Goal: Task Accomplishment & Management: Manage account settings

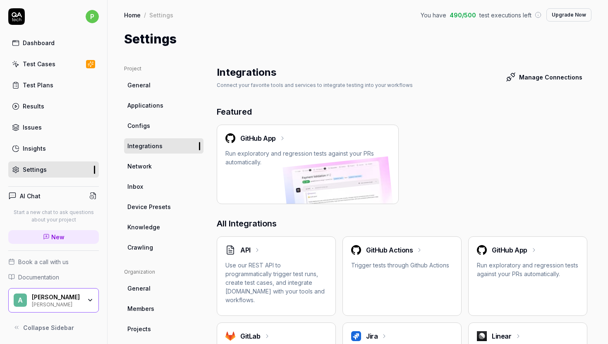
click at [304, 147] on div "GitHub App Run exploratory and regression tests against your PRs automatically." at bounding box center [308, 149] width 165 height 33
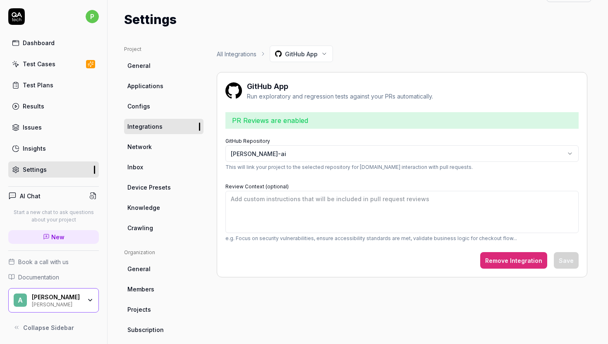
scroll to position [21, 0]
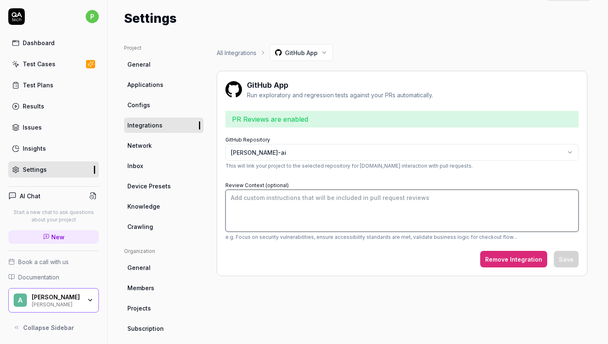
click at [351, 200] on textarea "Review Context (optional)" at bounding box center [402, 211] width 353 height 42
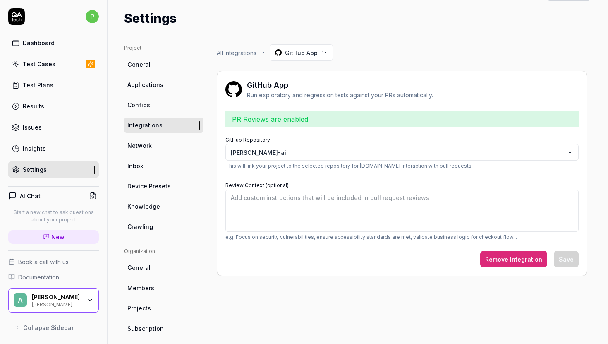
click at [58, 67] on link "Test Cases" at bounding box center [53, 64] width 91 height 16
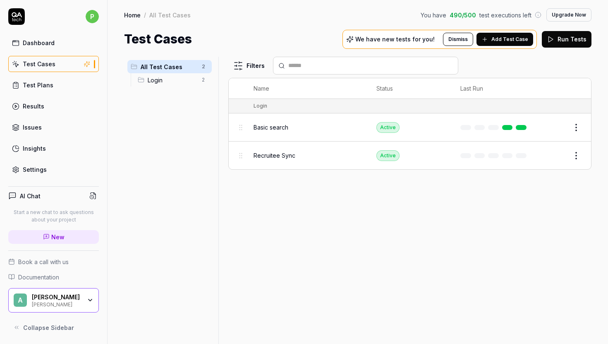
click at [349, 128] on div "Basic search" at bounding box center [307, 127] width 107 height 9
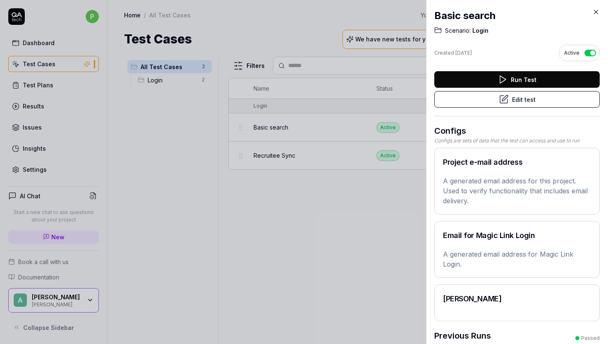
click at [509, 98] on button "Edit test" at bounding box center [518, 99] width 166 height 17
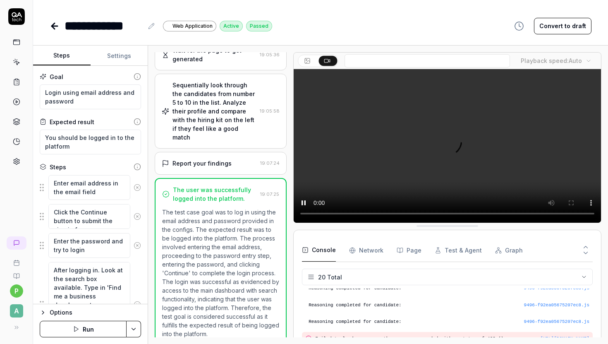
scroll to position [309, 0]
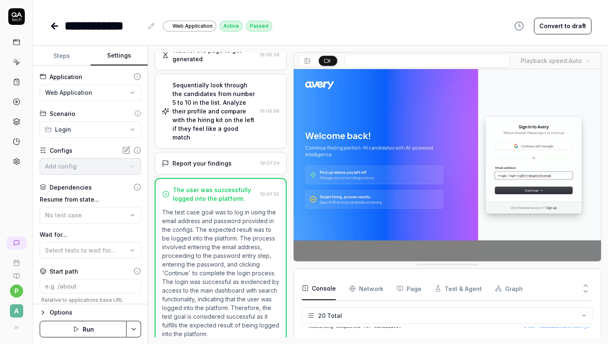
click at [116, 60] on button "Settings" at bounding box center [120, 56] width 58 height 20
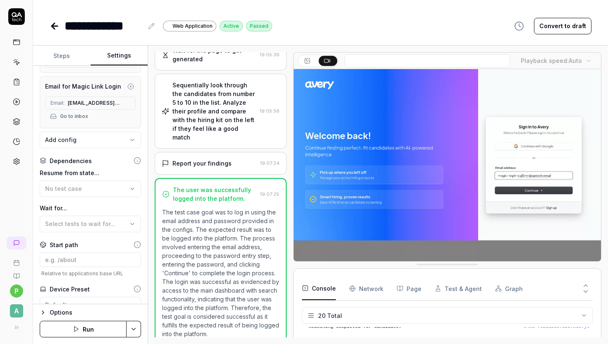
scroll to position [259, 0]
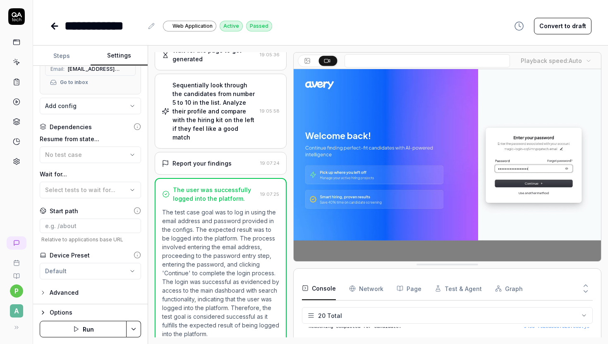
click at [65, 288] on div "Advanced" at bounding box center [64, 293] width 29 height 10
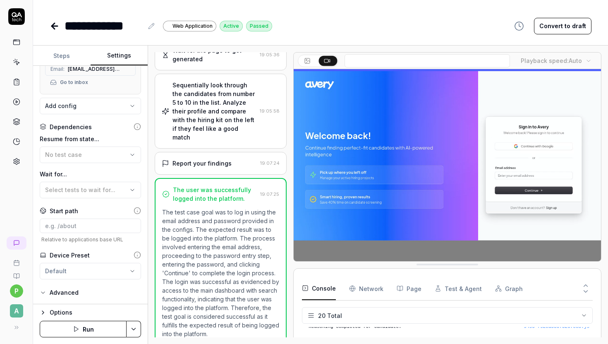
click at [65, 293] on div "Advanced" at bounding box center [64, 293] width 29 height 10
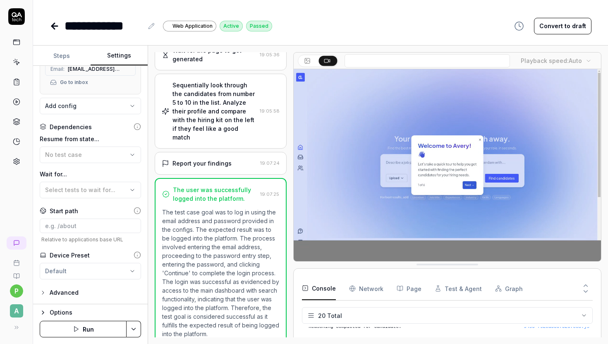
click at [65, 293] on div "Advanced" at bounding box center [64, 293] width 29 height 10
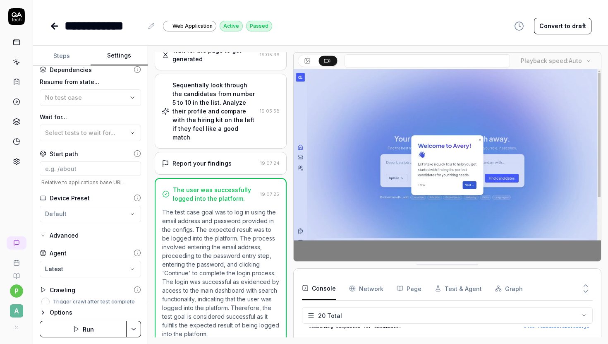
scroll to position [324, 0]
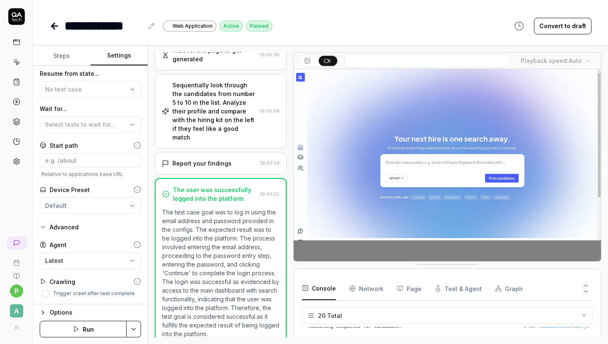
click at [70, 254] on body "**********" at bounding box center [304, 172] width 608 height 344
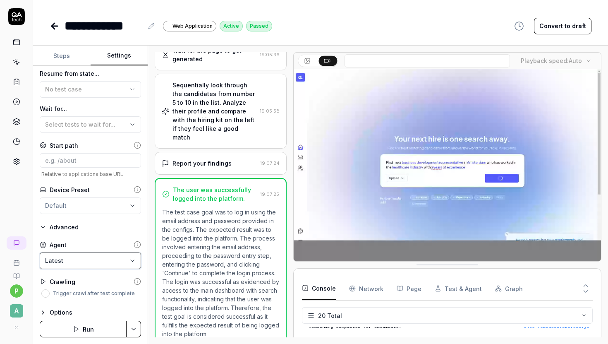
click at [93, 245] on html "**********" at bounding box center [304, 172] width 608 height 344
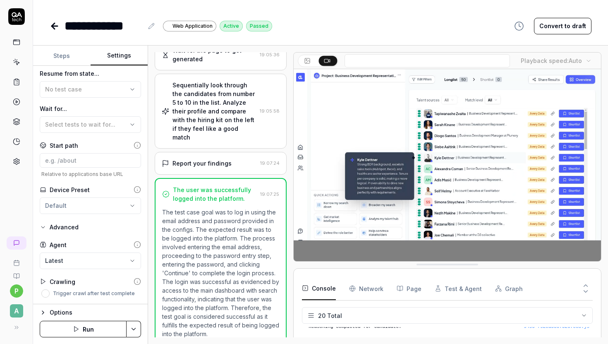
click at [90, 293] on label "Trigger crawl after test complete" at bounding box center [94, 293] width 82 height 5
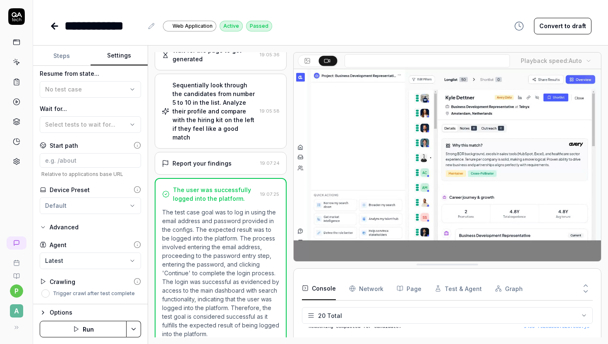
click at [50, 293] on button "Trigger crawl after test complete" at bounding box center [45, 293] width 8 height 8
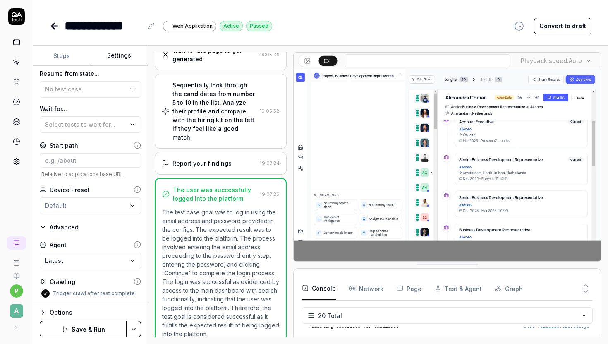
click at [94, 332] on button "Save & Run" at bounding box center [83, 329] width 87 height 17
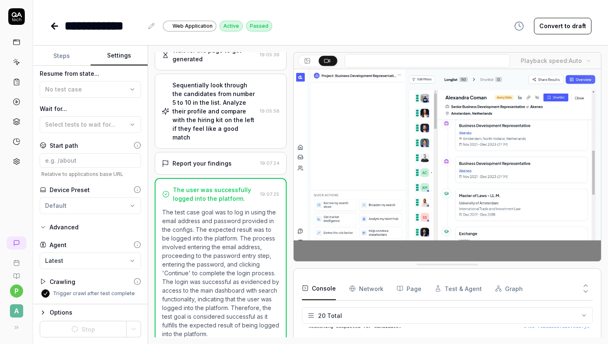
click at [63, 57] on button "Steps" at bounding box center [62, 56] width 58 height 20
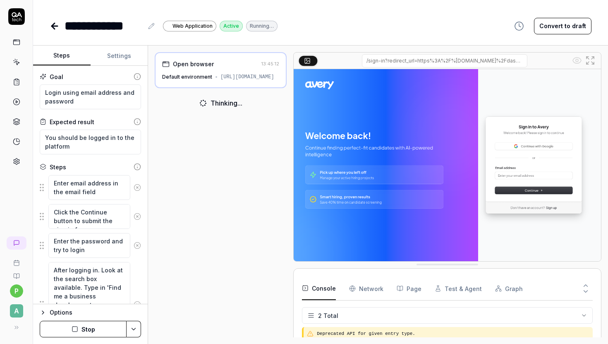
click at [234, 81] on div "[URL][DOMAIN_NAME]" at bounding box center [248, 76] width 54 height 7
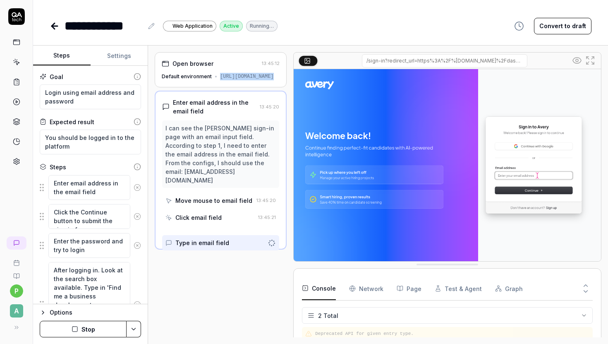
click at [119, 57] on button "Settings" at bounding box center [120, 56] width 58 height 20
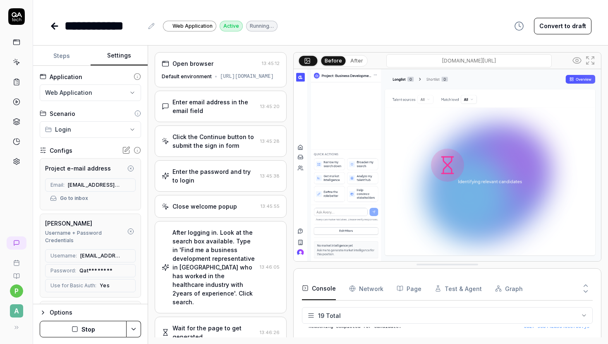
click at [91, 185] on span "[EMAIL_ADDRESS][DOMAIN_NAME]" at bounding box center [94, 184] width 53 height 7
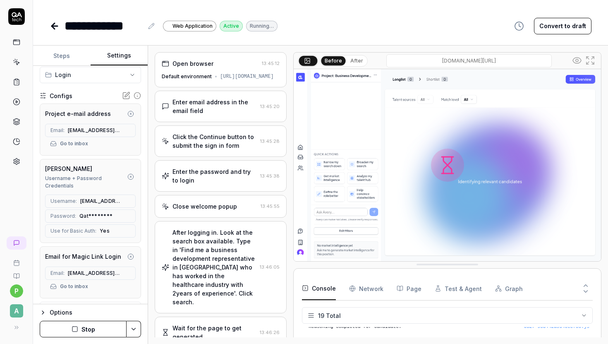
scroll to position [56, 0]
click at [128, 199] on icon at bounding box center [127, 200] width 7 height 7
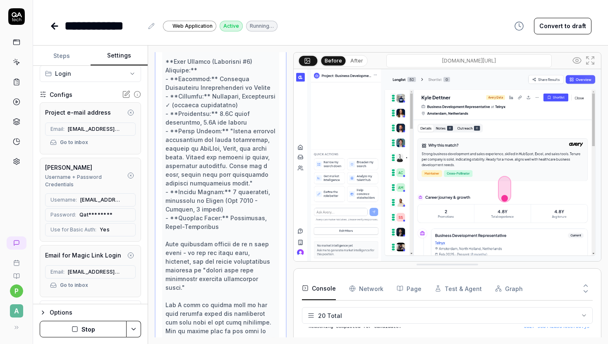
scroll to position [926, 0]
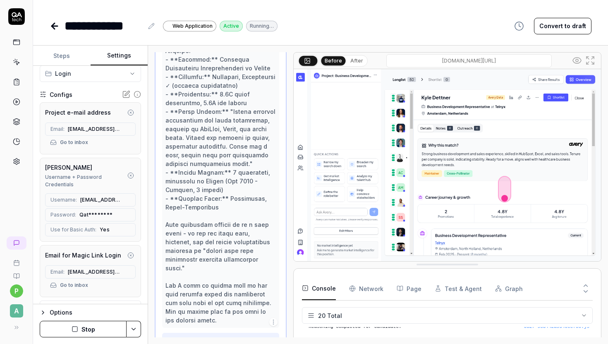
click at [61, 55] on button "Steps" at bounding box center [62, 56] width 58 height 20
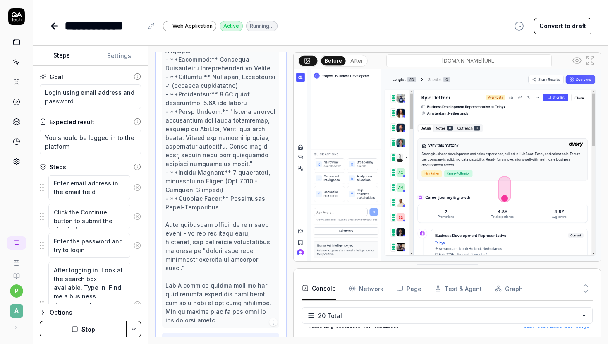
click at [61, 55] on button "Steps" at bounding box center [62, 56] width 58 height 20
click at [57, 22] on icon at bounding box center [55, 26] width 10 height 10
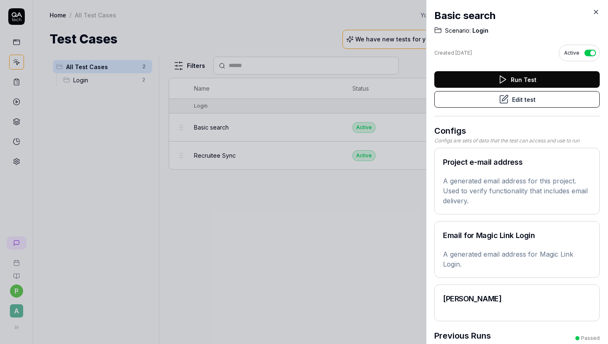
click at [518, 101] on button "Edit test" at bounding box center [518, 99] width 166 height 17
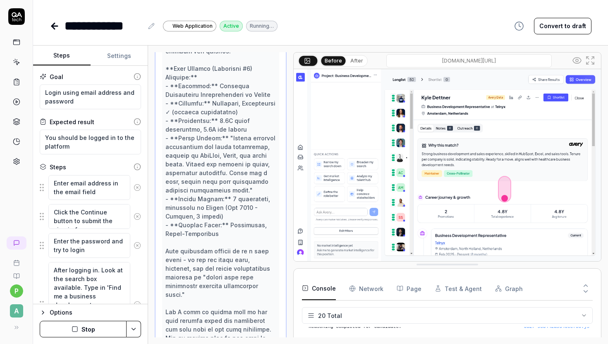
scroll to position [908, 0]
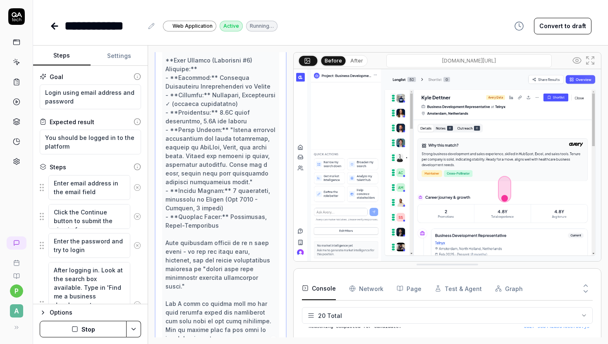
type textarea "*"
click at [523, 27] on icon "button" at bounding box center [519, 26] width 10 height 10
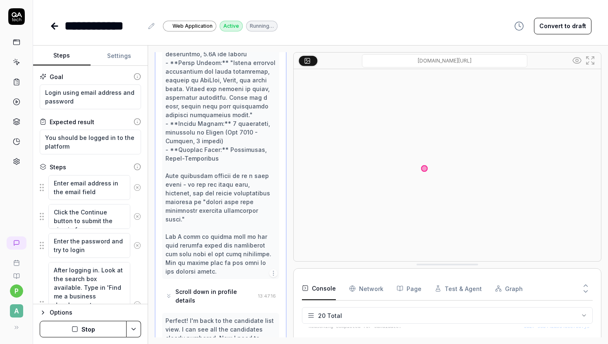
scroll to position [1026, 0]
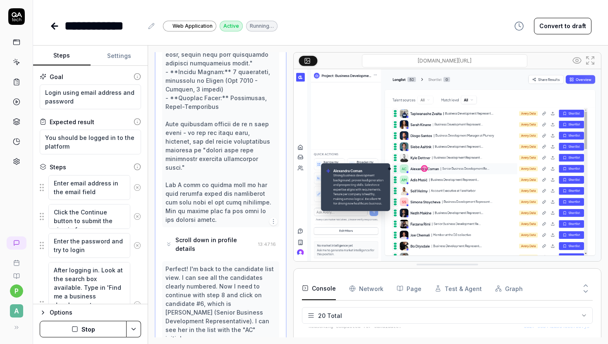
type textarea "*"
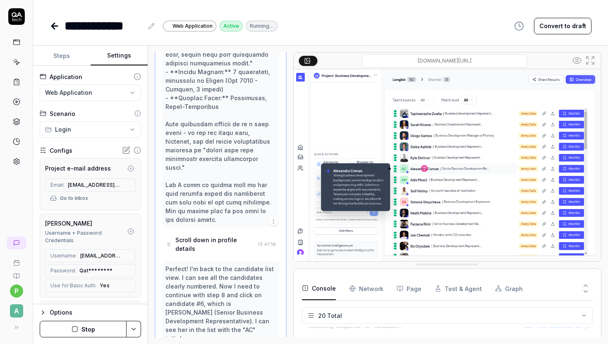
click at [116, 59] on button "Settings" at bounding box center [120, 56] width 58 height 20
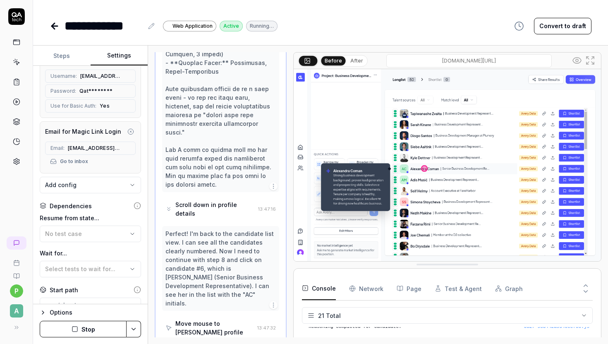
scroll to position [185, 0]
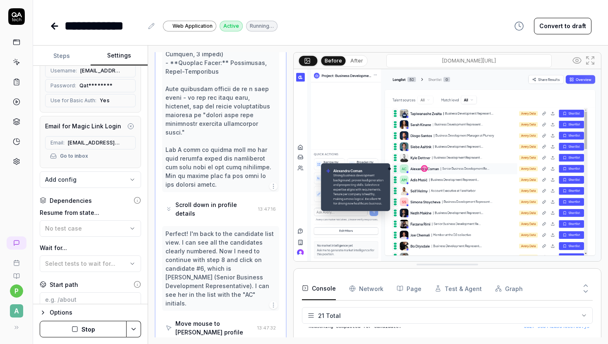
click at [138, 198] on icon at bounding box center [137, 200] width 7 height 7
click at [75, 228] on span "No test case" at bounding box center [63, 228] width 37 height 7
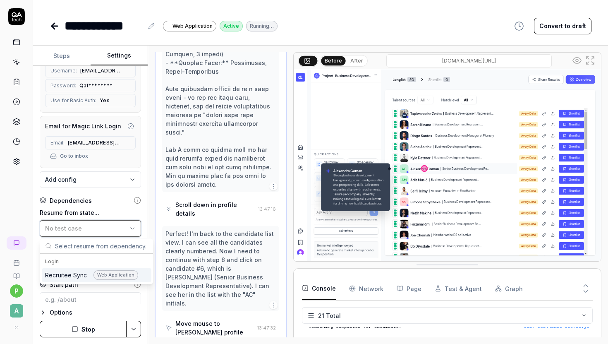
click at [75, 228] on span "No test case" at bounding box center [63, 228] width 37 height 7
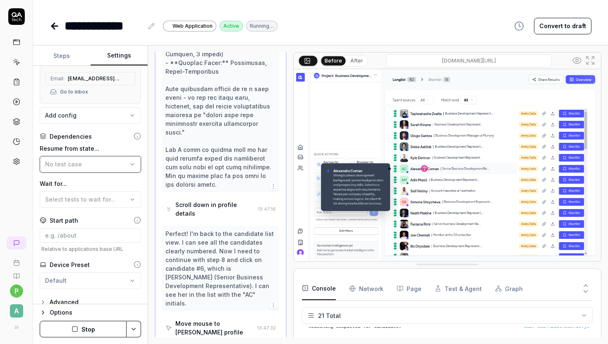
scroll to position [259, 0]
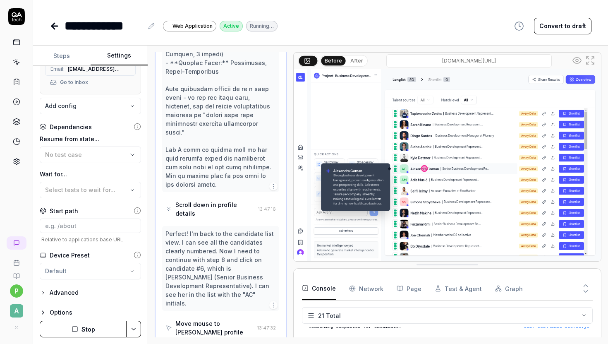
click at [62, 310] on div "Options" at bounding box center [95, 313] width 91 height 10
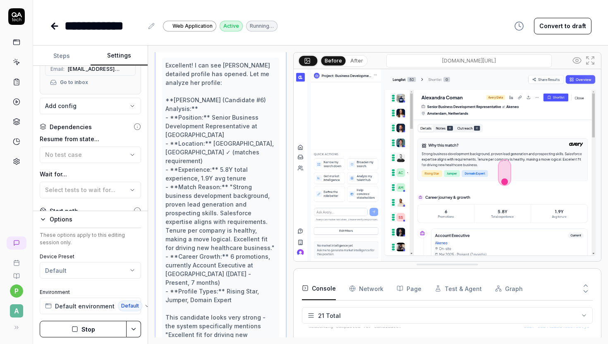
scroll to position [0, 0]
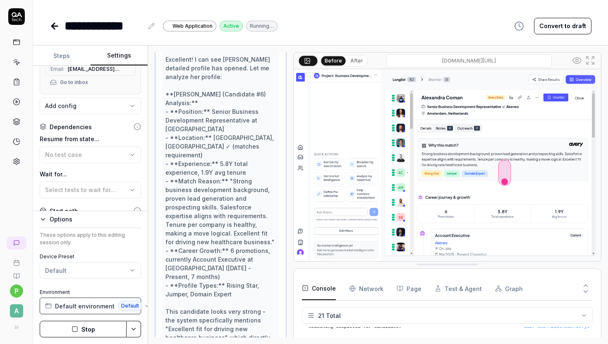
click at [78, 302] on span "Default environment" at bounding box center [85, 306] width 60 height 9
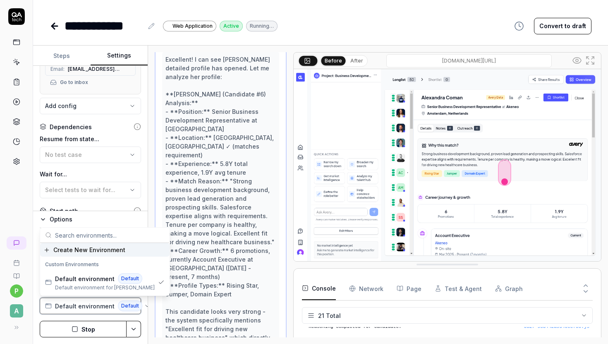
click at [78, 302] on span "Default environment" at bounding box center [85, 306] width 60 height 9
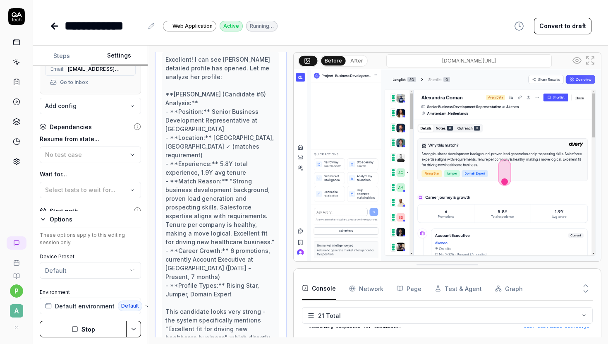
click at [81, 268] on html "**********" at bounding box center [304, 172] width 608 height 344
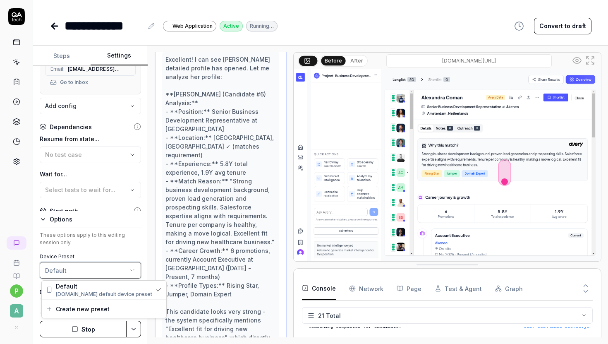
click at [81, 268] on html "**********" at bounding box center [304, 172] width 608 height 344
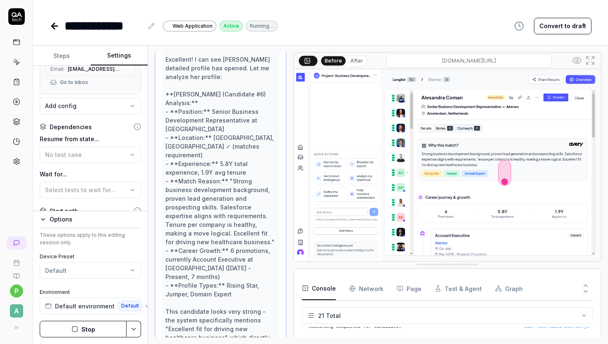
click at [130, 322] on html "**********" at bounding box center [304, 172] width 608 height 344
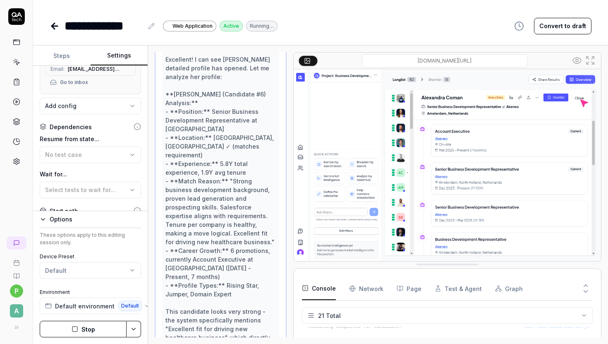
click at [136, 327] on html "**********" at bounding box center [304, 172] width 608 height 344
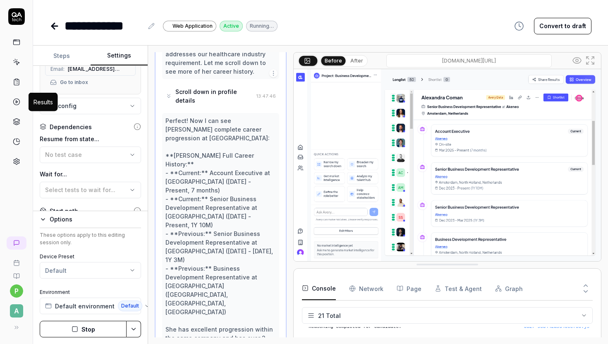
scroll to position [1672, 0]
click at [16, 103] on icon at bounding box center [16, 101] width 7 height 7
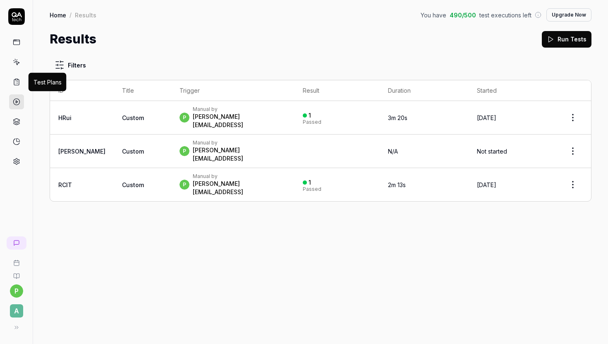
click at [16, 80] on icon at bounding box center [16, 81] width 7 height 7
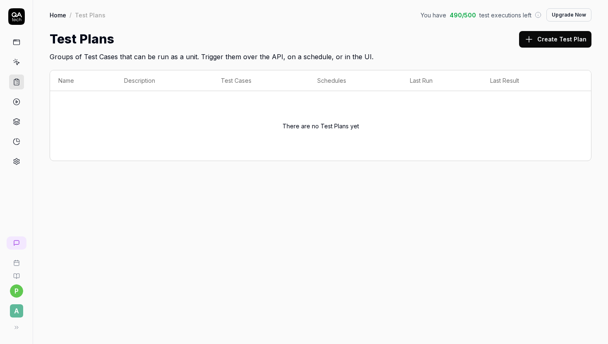
click at [545, 41] on button "Create Test Plan" at bounding box center [555, 39] width 72 height 17
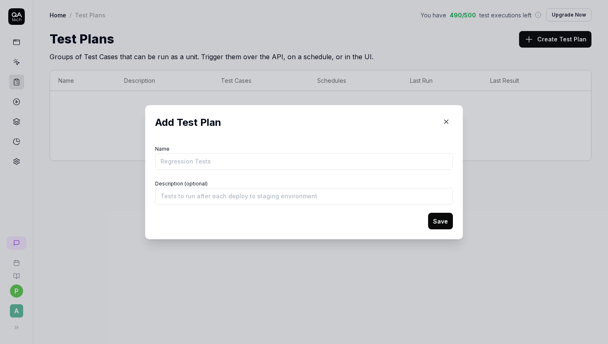
click at [208, 159] on input "Name" at bounding box center [304, 161] width 298 height 17
type input "QA Tests"
click at [440, 223] on button "Save" at bounding box center [440, 221] width 25 height 17
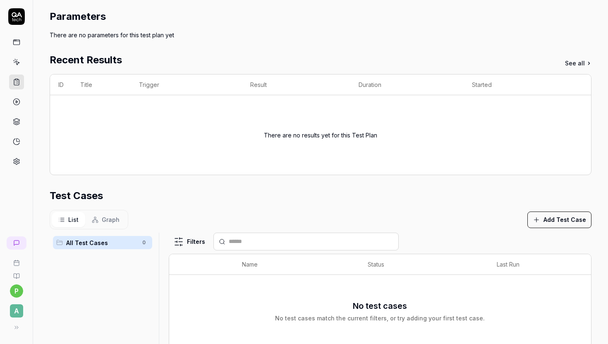
scroll to position [98, 0]
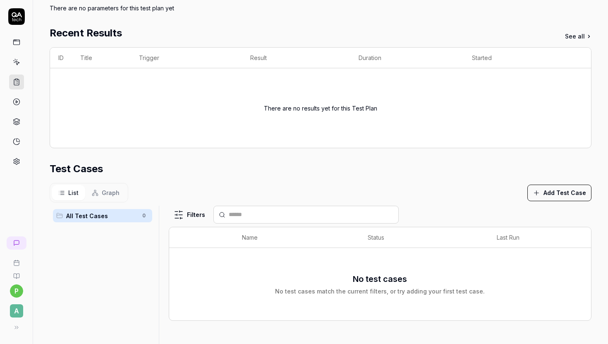
click at [553, 195] on button "Add Test Case" at bounding box center [560, 193] width 64 height 17
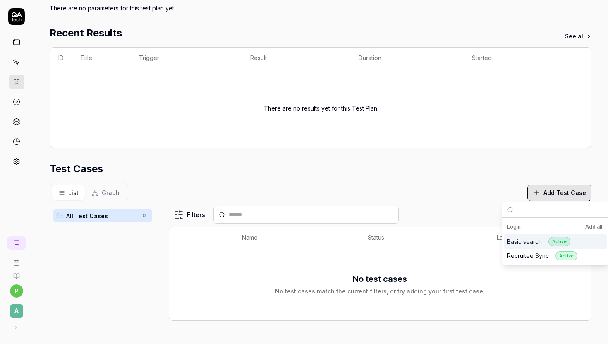
click at [533, 243] on div "Basic search Active" at bounding box center [538, 242] width 63 height 10
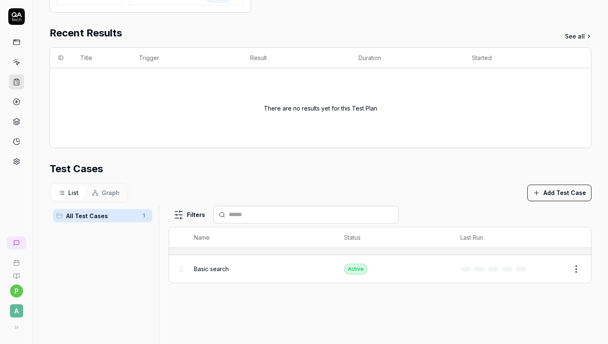
click at [338, 171] on div "Test Cases" at bounding box center [321, 168] width 542 height 15
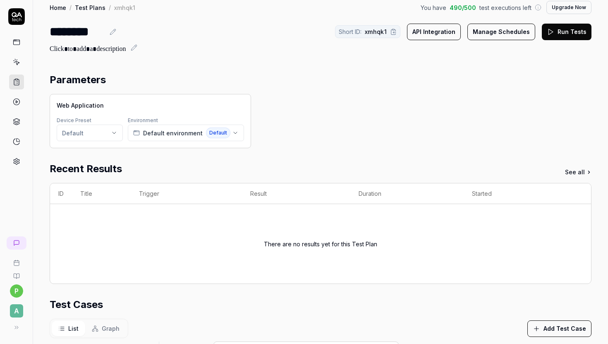
scroll to position [0, 0]
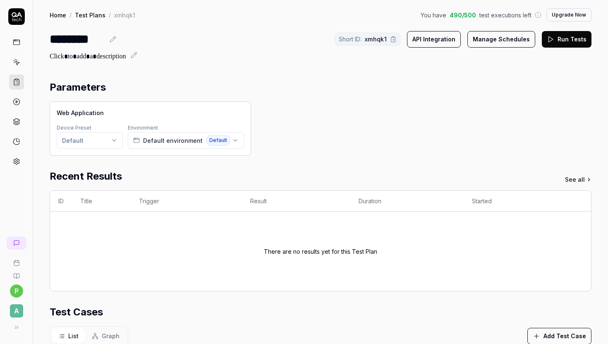
click at [449, 41] on button "API Integration" at bounding box center [434, 39] width 54 height 17
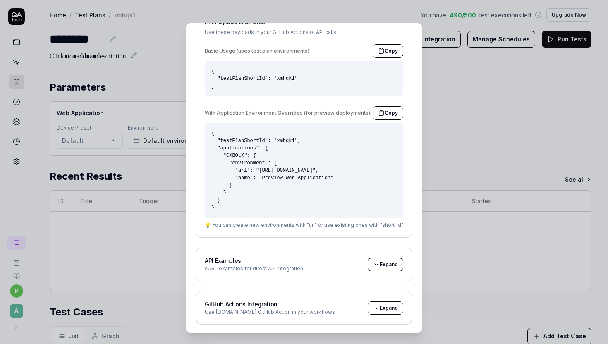
click at [375, 305] on button "Expand" at bounding box center [386, 307] width 36 height 13
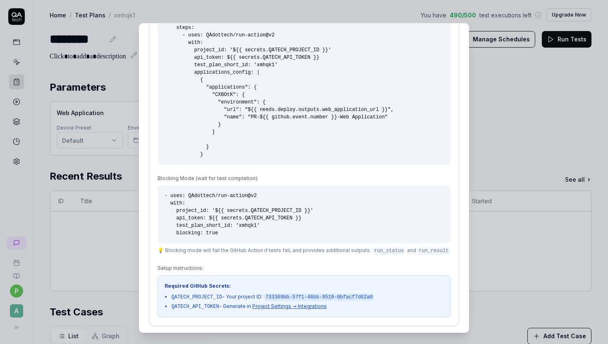
scroll to position [747, 0]
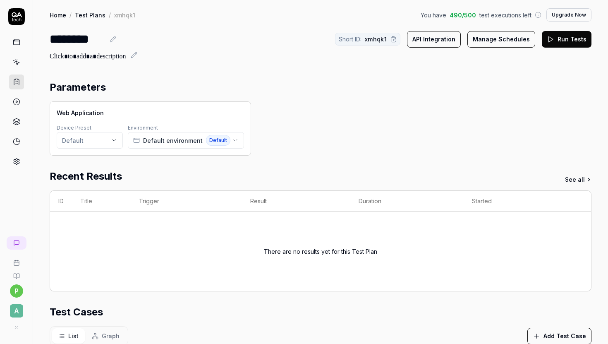
click at [493, 44] on button "Manage Schedules" at bounding box center [502, 39] width 68 height 17
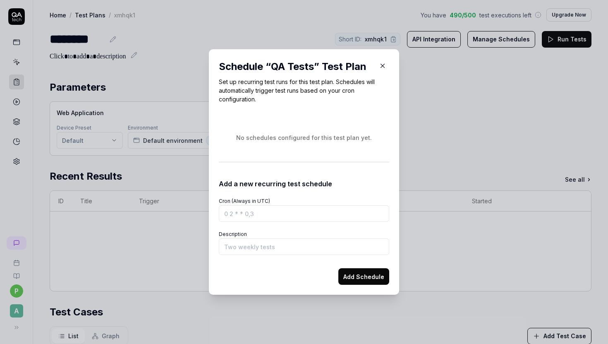
click at [257, 214] on input "Cron (Always in UTC)" at bounding box center [304, 213] width 171 height 17
click at [248, 252] on input "Description" at bounding box center [304, 246] width 171 height 17
click at [279, 215] on input "Cron (Always in UTC)" at bounding box center [304, 213] width 171 height 17
paste input "0 10 * * *"
type input "0 10 * * *"
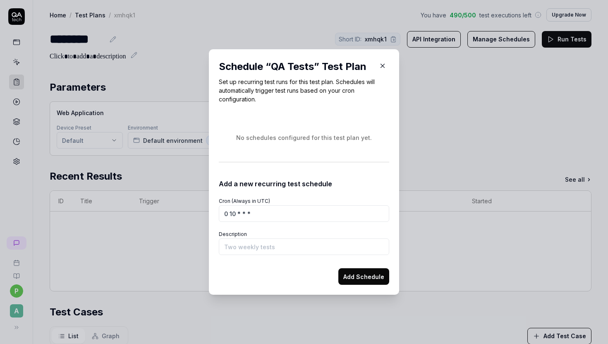
click at [358, 277] on button "Add Schedule" at bounding box center [364, 276] width 51 height 17
type input "Daily morning run"
click at [233, 214] on input "0 10 * * *" at bounding box center [304, 213] width 171 height 17
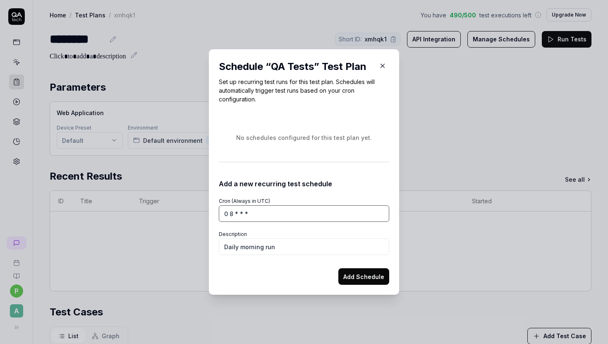
type input "0 8 * * *"
click at [358, 275] on button "Add Schedule" at bounding box center [364, 276] width 51 height 17
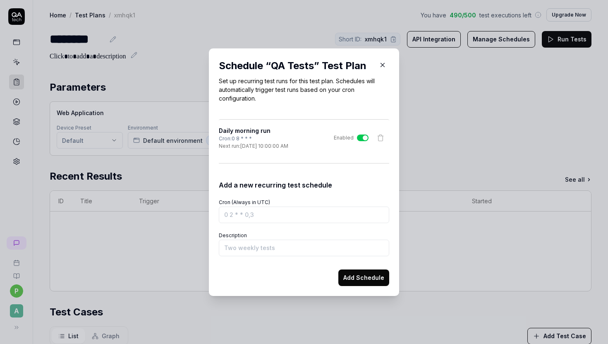
click at [385, 62] on icon "button" at bounding box center [382, 64] width 7 height 7
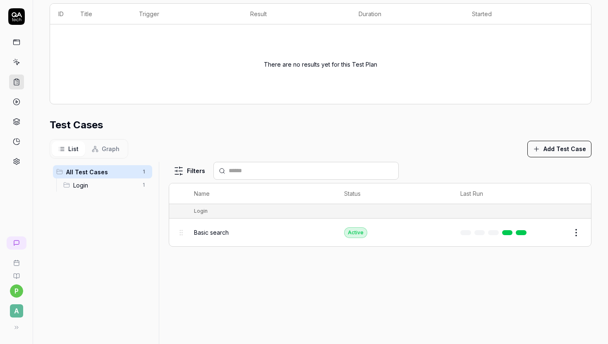
scroll to position [221, 0]
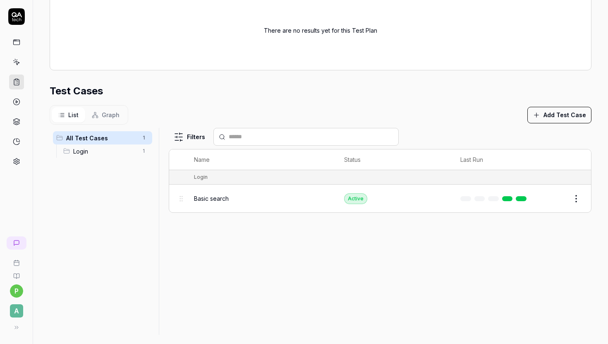
click at [553, 195] on button "Edit" at bounding box center [557, 198] width 20 height 13
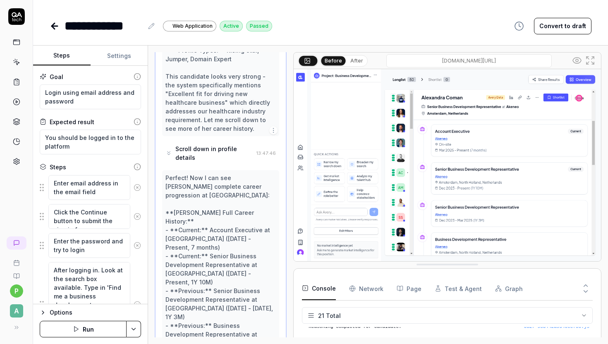
scroll to position [1646, 0]
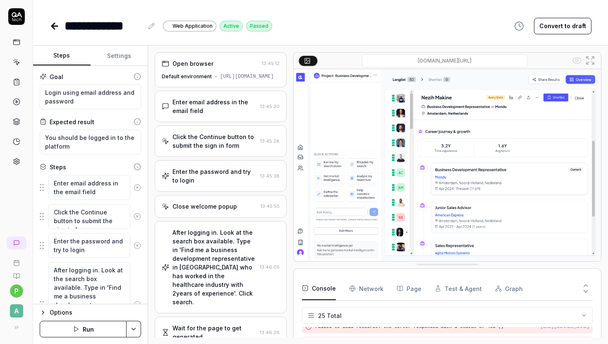
click at [224, 80] on div "[URL][DOMAIN_NAME]" at bounding box center [247, 76] width 54 height 7
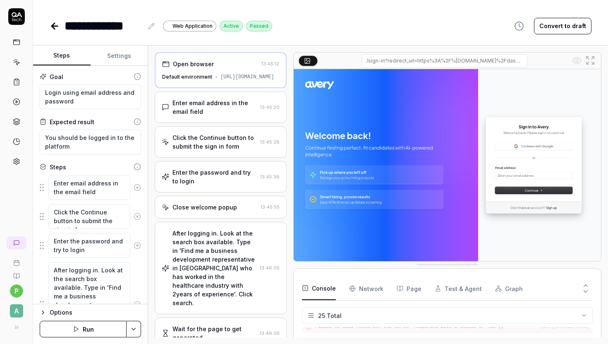
click at [224, 81] on div "[URL][DOMAIN_NAME]" at bounding box center [248, 76] width 54 height 7
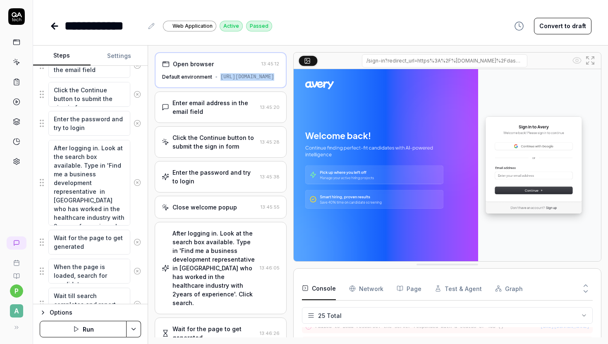
scroll to position [258, 0]
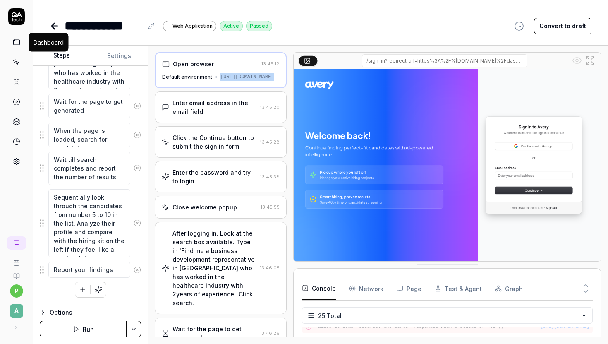
click at [16, 42] on icon at bounding box center [16, 41] width 7 height 7
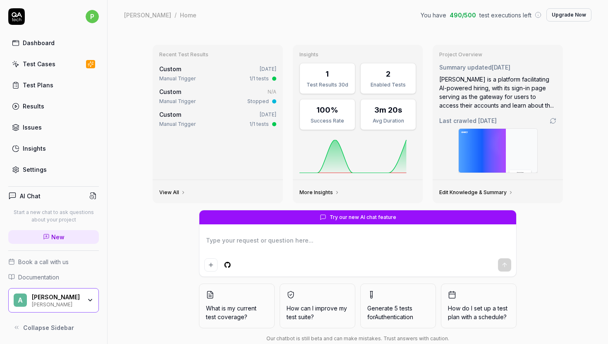
click at [17, 62] on icon at bounding box center [15, 63] width 7 height 7
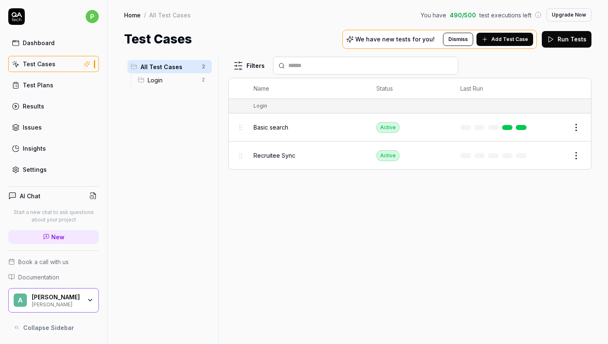
click at [406, 36] on p "We have new tests for you!" at bounding box center [395, 39] width 79 height 6
click at [363, 38] on div "We have new tests for you!" at bounding box center [394, 39] width 97 height 7
click at [510, 38] on span "Add Test Case" at bounding box center [510, 39] width 37 height 7
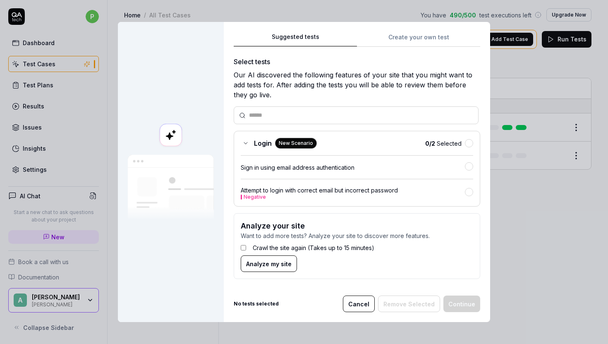
click at [279, 265] on span "Analyze my site" at bounding box center [269, 264] width 46 height 9
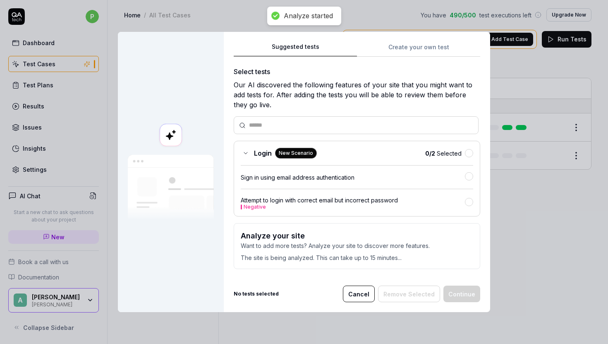
click at [411, 46] on div "Suggested tests Create your own test Select tests Our AI discovered the followi…" at bounding box center [357, 159] width 247 height 234
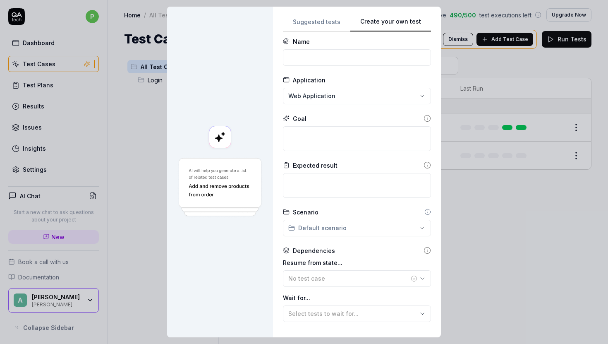
scroll to position [6, 0]
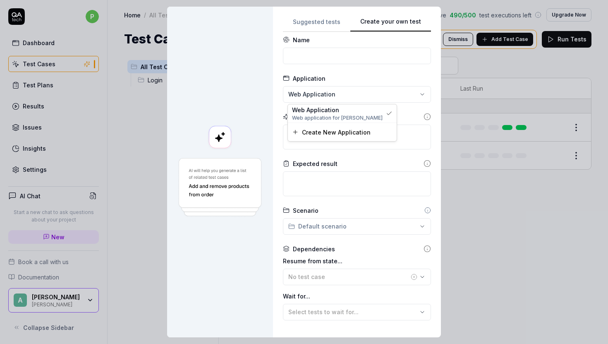
click at [373, 96] on div "**********" at bounding box center [304, 172] width 608 height 344
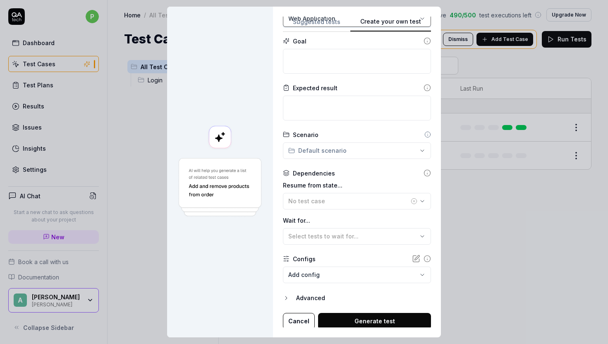
scroll to position [84, 0]
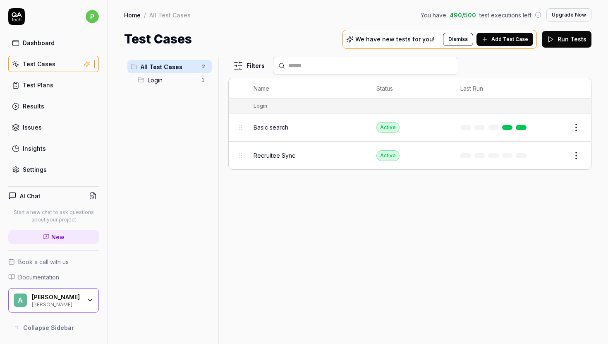
click at [270, 125] on span "Basic search" at bounding box center [271, 127] width 35 height 9
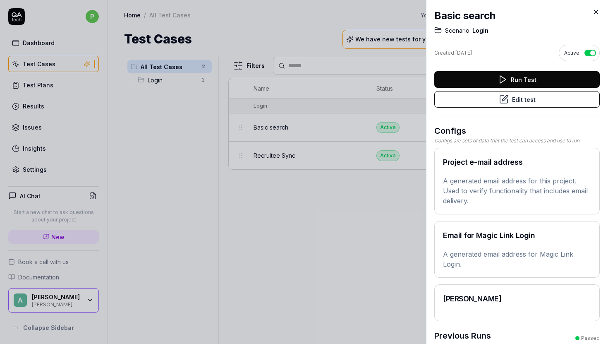
click at [508, 99] on icon at bounding box center [503, 99] width 7 height 7
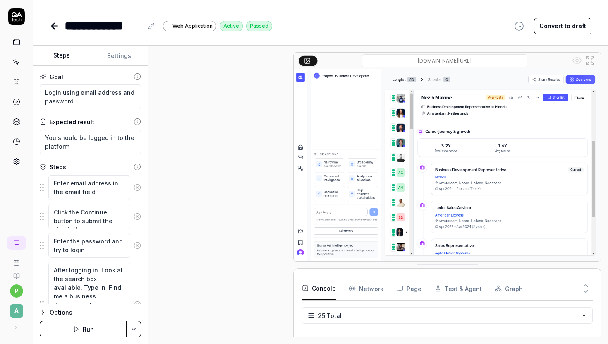
scroll to position [339, 0]
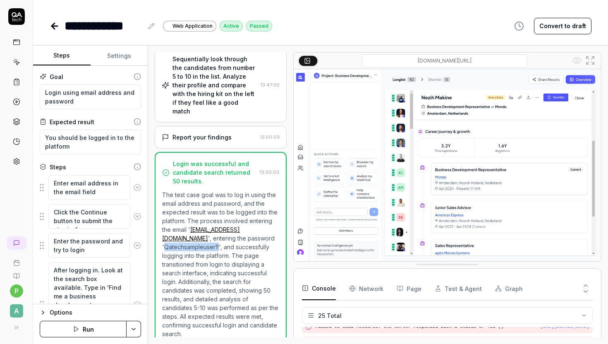
drag, startPoint x: 192, startPoint y: 237, endPoint x: 248, endPoint y: 238, distance: 55.1
click at [248, 238] on p "The test case goal was to log in using the email address and password, and the …" at bounding box center [220, 264] width 117 height 148
copy p "Qatechsampleuser1!"
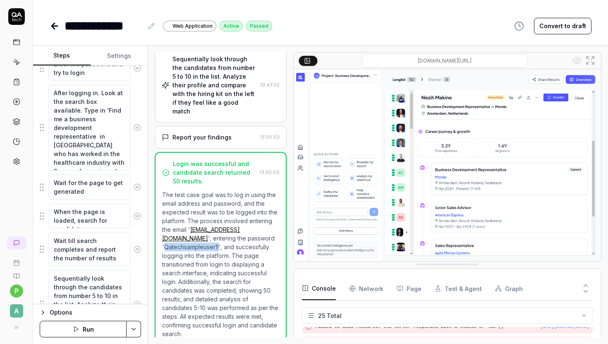
scroll to position [258, 0]
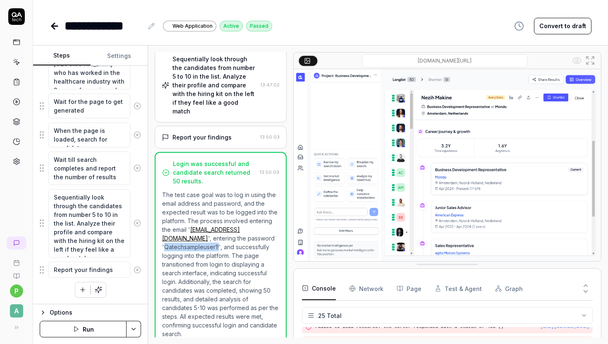
type textarea "*"
click at [121, 55] on button "Settings" at bounding box center [120, 56] width 58 height 20
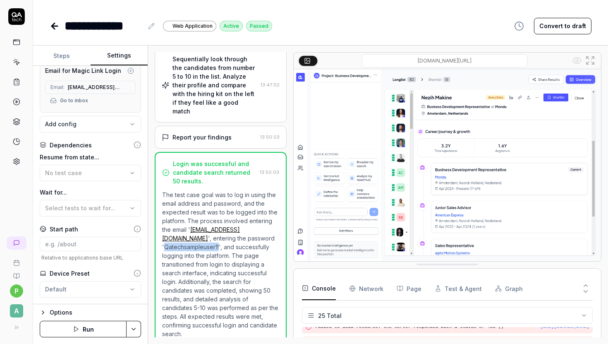
scroll to position [259, 0]
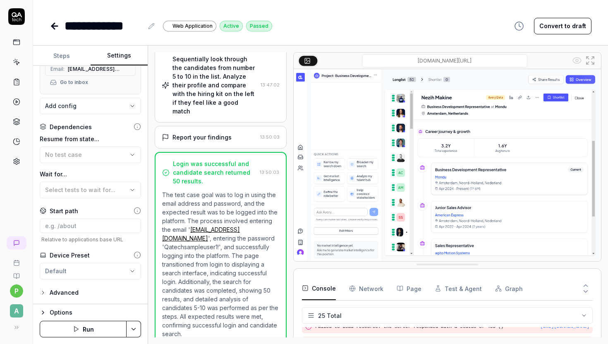
click at [59, 289] on div "Advanced" at bounding box center [64, 293] width 29 height 10
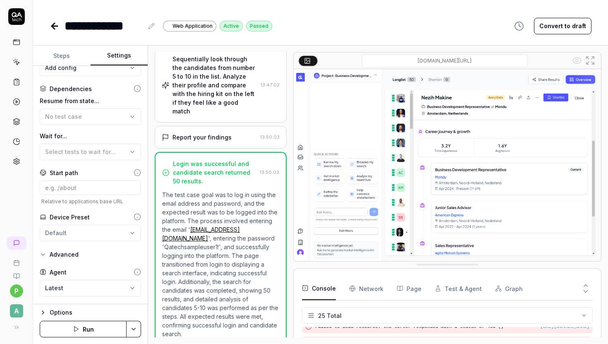
scroll to position [324, 0]
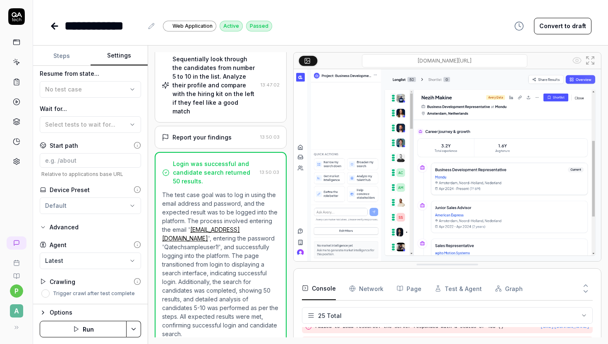
click at [60, 310] on div "Options" at bounding box center [95, 313] width 91 height 10
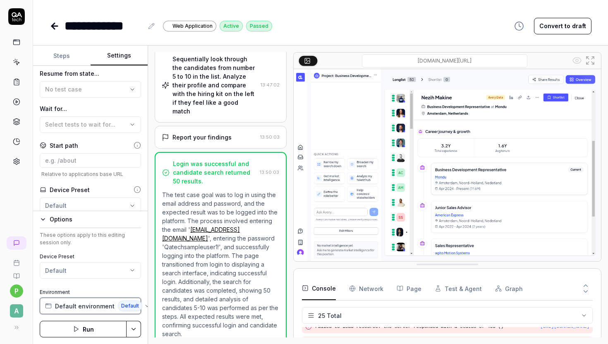
click at [125, 307] on span "Default" at bounding box center [130, 305] width 24 height 11
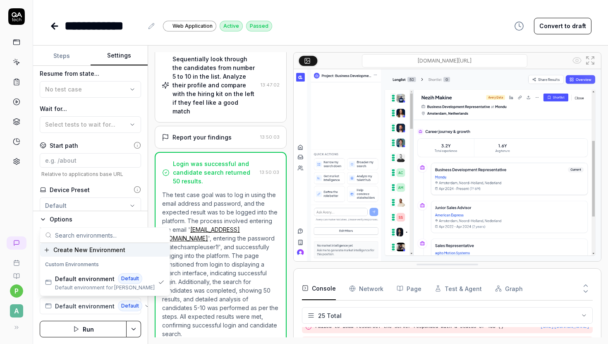
click at [88, 250] on span "Create New Environment" at bounding box center [89, 249] width 72 height 9
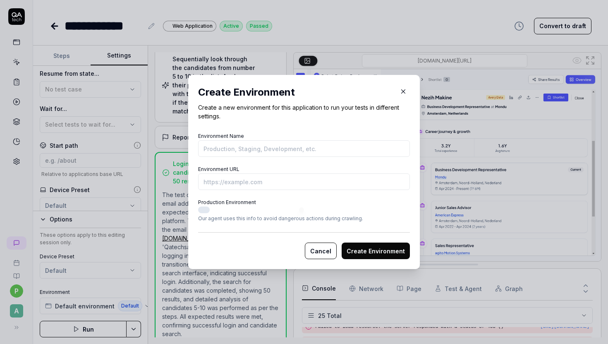
click at [288, 145] on input "Environment Name" at bounding box center [304, 148] width 212 height 17
type input "Production"
click at [267, 178] on input "Environment URL" at bounding box center [304, 181] width 212 height 17
paste input "[URL]"
type input "[URL]"
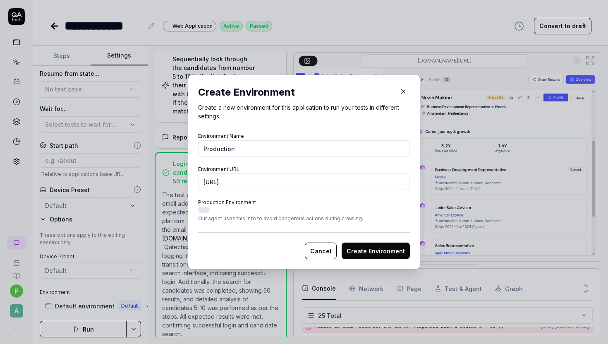
click at [207, 211] on button "Production Environment" at bounding box center [204, 210] width 12 height 7
click at [390, 252] on button "Create Environment" at bounding box center [376, 251] width 68 height 17
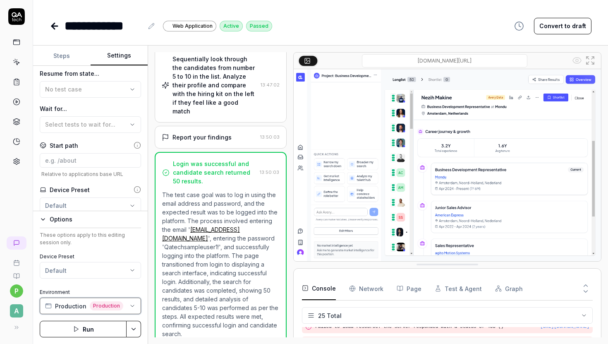
click at [96, 304] on span "Production" at bounding box center [107, 305] width 34 height 9
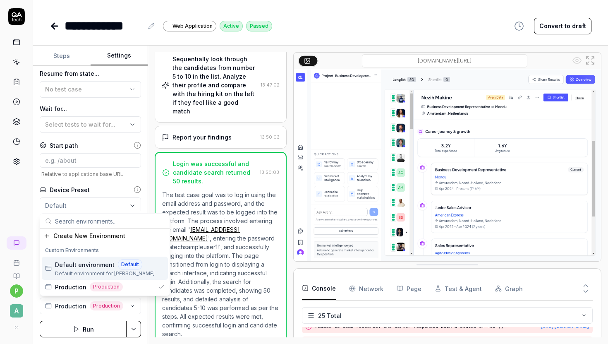
click at [93, 267] on span "Default environment" at bounding box center [85, 264] width 60 height 9
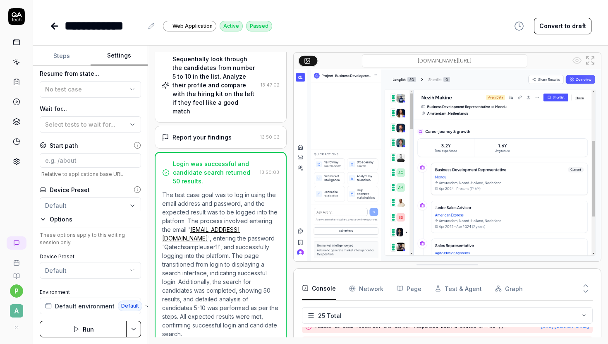
click at [153, 23] on button at bounding box center [152, 26] width 10 height 10
click at [133, 26] on div "**********" at bounding box center [104, 26] width 79 height 19
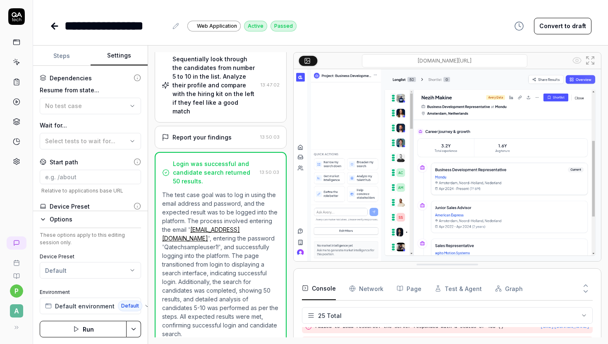
scroll to position [195, 0]
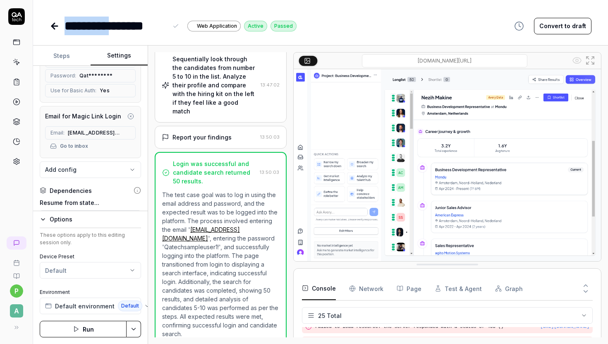
drag, startPoint x: 122, startPoint y: 29, endPoint x: 66, endPoint y: 29, distance: 55.9
click at [66, 29] on div "**********" at bounding box center [116, 26] width 103 height 19
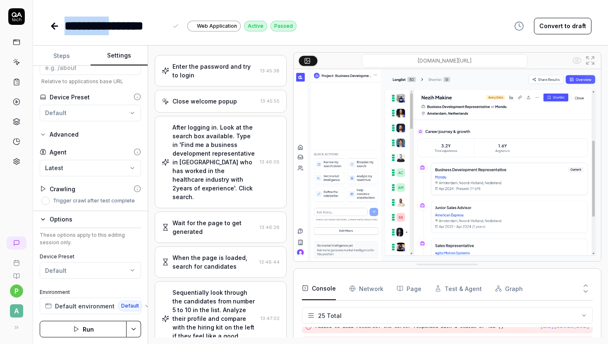
scroll to position [66, 0]
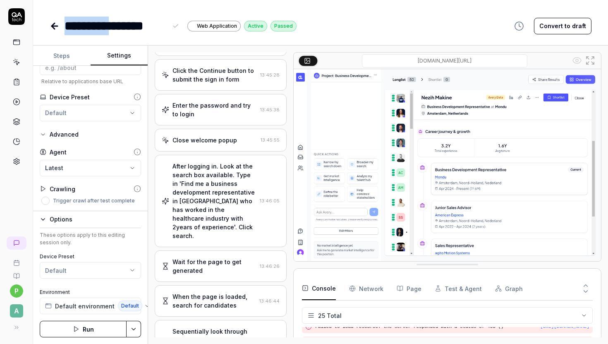
click at [65, 58] on button "Steps" at bounding box center [62, 56] width 58 height 20
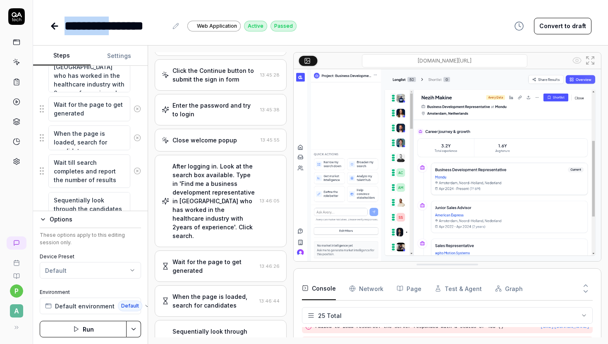
scroll to position [249, 0]
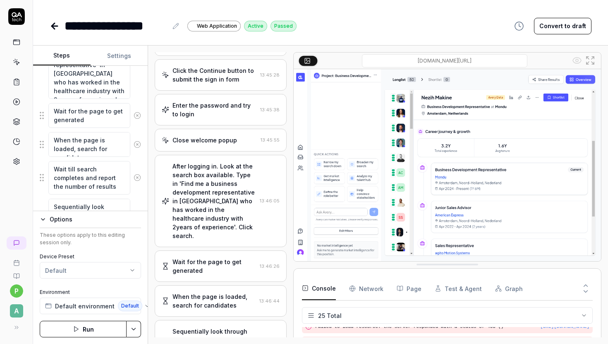
click at [121, 26] on div "**********" at bounding box center [116, 26] width 103 height 19
drag, startPoint x: 121, startPoint y: 26, endPoint x: 61, endPoint y: 26, distance: 60.0
click at [61, 26] on div "**********" at bounding box center [173, 26] width 247 height 19
click at [65, 24] on div "**********" at bounding box center [119, 26] width 109 height 19
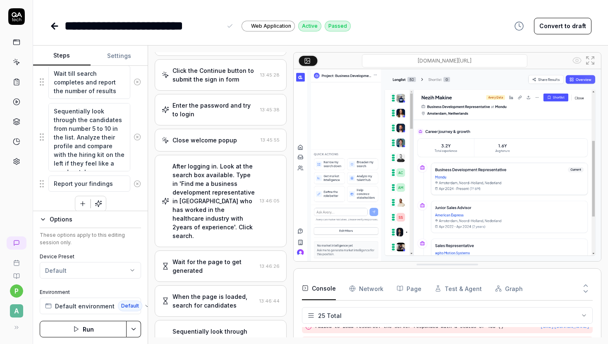
scroll to position [351, 0]
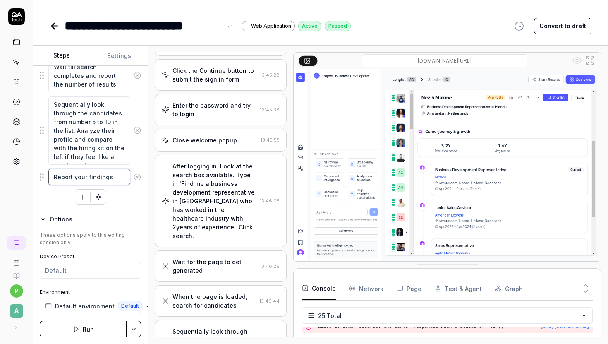
click at [76, 177] on textarea "Report your findings" at bounding box center [89, 177] width 82 height 16
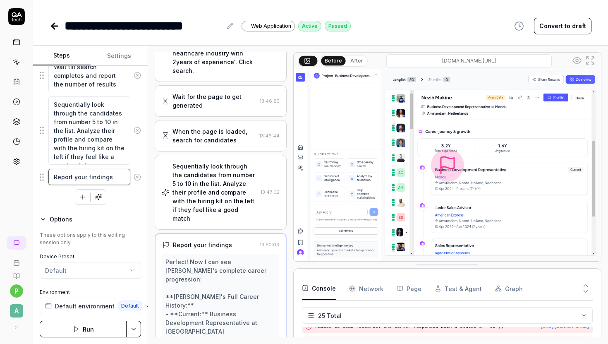
click at [76, 177] on textarea "Report your findings" at bounding box center [89, 177] width 82 height 16
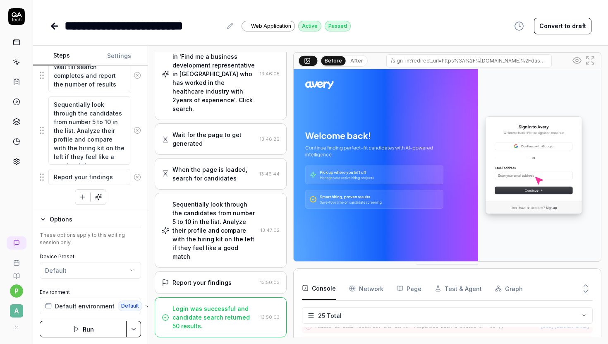
scroll to position [6, 0]
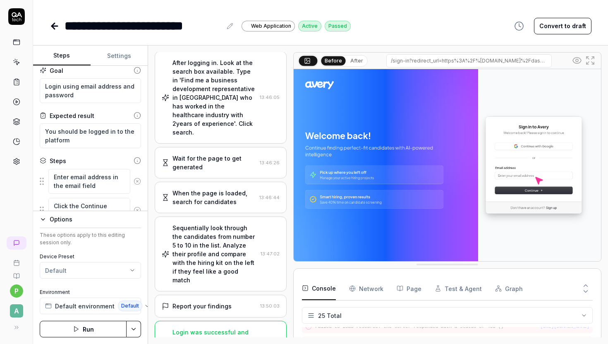
click at [76, 177] on textarea "Enter email address in the email field" at bounding box center [89, 181] width 82 height 25
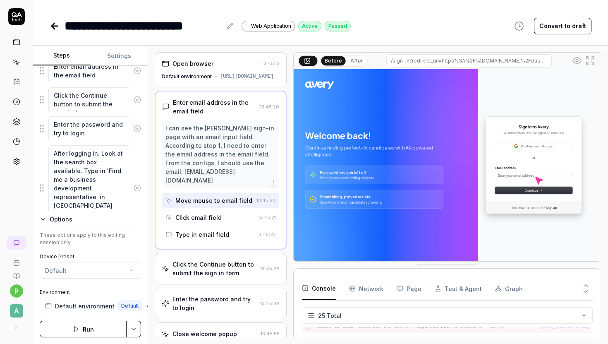
scroll to position [351, 0]
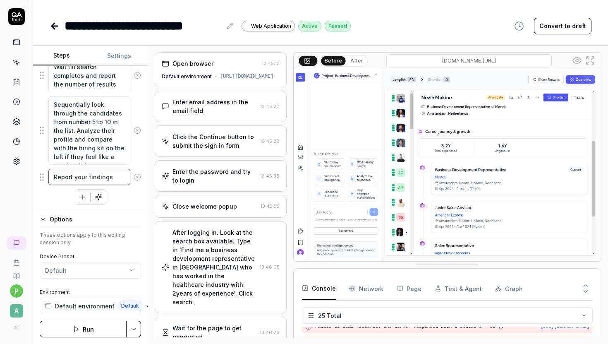
click at [76, 175] on textarea "Report your findings" at bounding box center [89, 177] width 82 height 16
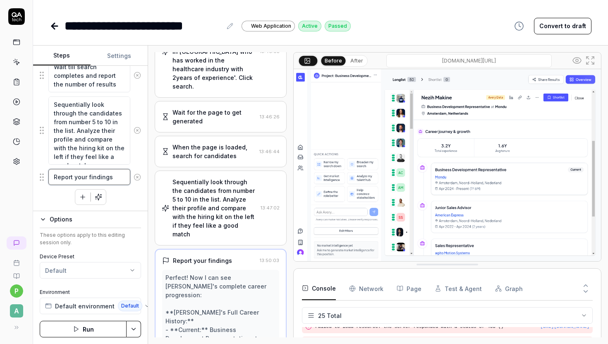
click at [76, 175] on textarea "Report your findings" at bounding box center [89, 177] width 82 height 16
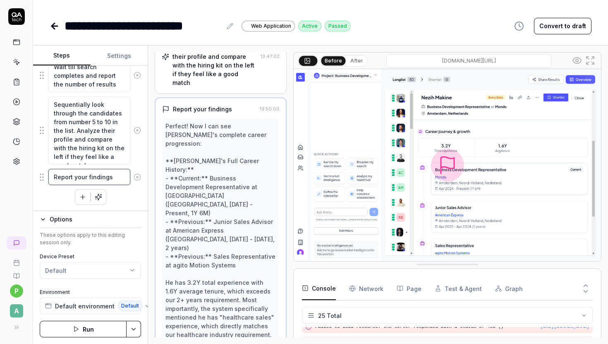
click at [76, 175] on textarea "Report your findings" at bounding box center [89, 177] width 82 height 16
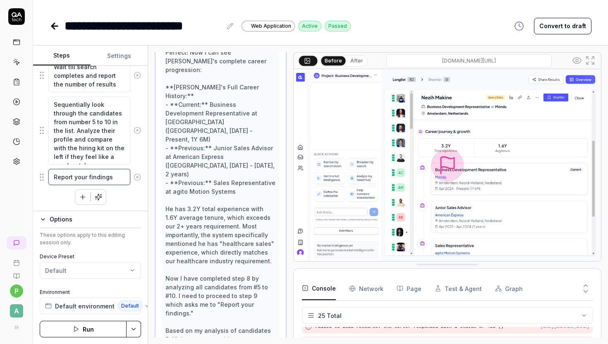
scroll to position [442, 0]
type textarea "*"
type textarea "S"
type textarea "*"
type textarea "Sh"
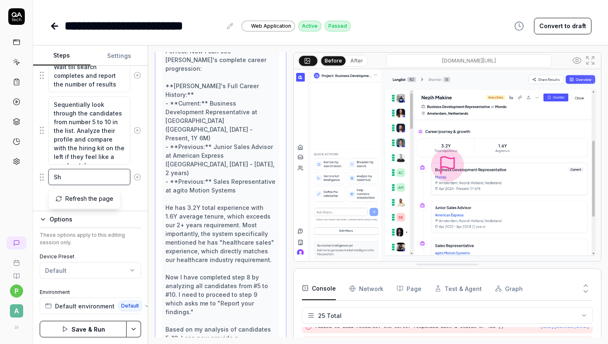
type textarea "*"
type textarea "Sho"
type textarea "*"
type textarea "Shor"
type textarea "*"
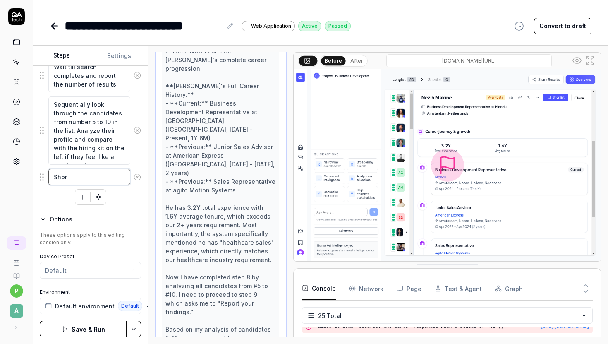
type textarea "Short"
type textarea "*"
type textarea "Shortl"
type textarea "*"
type textarea "Shortli"
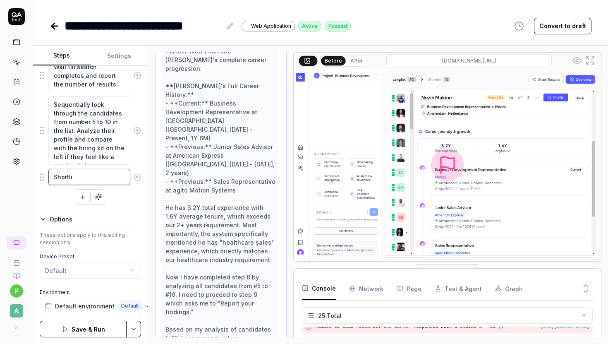
type textarea "*"
type textarea "Shortlis"
type textarea "*"
type textarea "Shortlist"
type textarea "*"
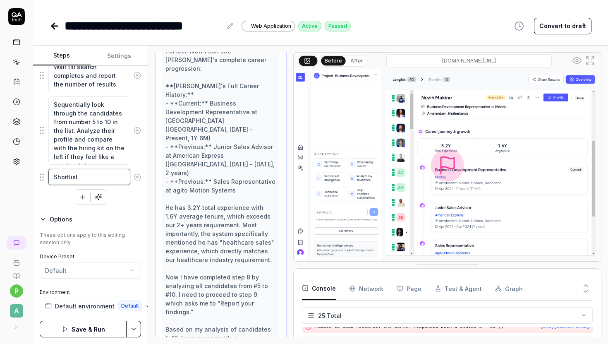
type textarea "Shortlist"
type textarea "*"
type textarea "Shortlist c"
type textarea "*"
type textarea "Shortlist ca"
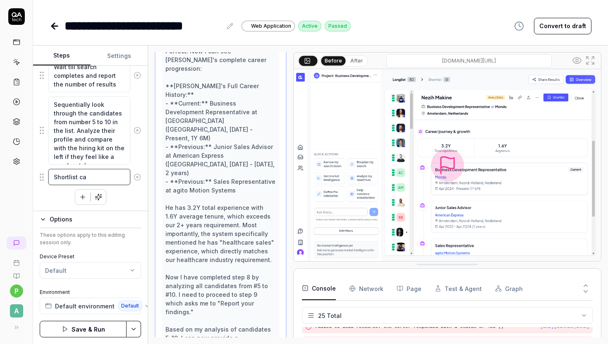
type textarea "*"
type textarea "Shortlist can"
type textarea "*"
type textarea "Shortlist cand"
type textarea "*"
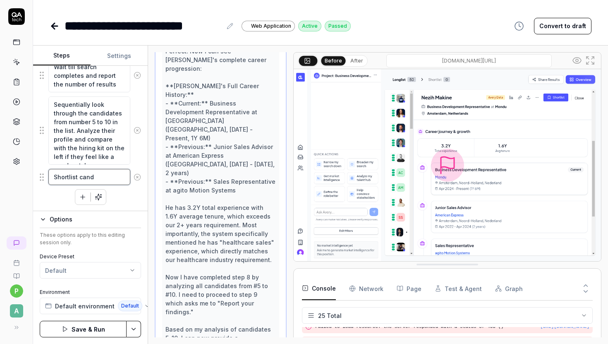
type textarea "Shortlist [PERSON_NAME]"
type textarea "*"
type textarea "Shortlist cand"
type textarea "*"
type textarea "Shortlist can"
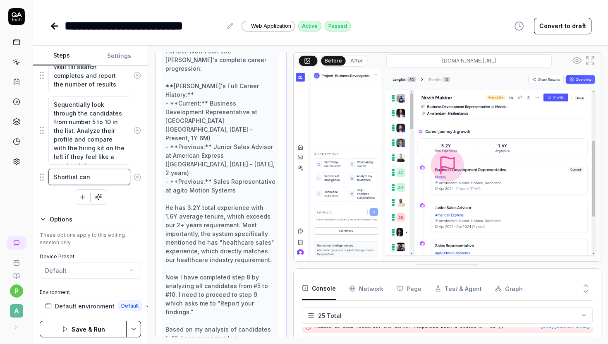
type textarea "*"
type textarea "Shortlist ca"
type textarea "*"
type textarea "Shortlist c"
type textarea "*"
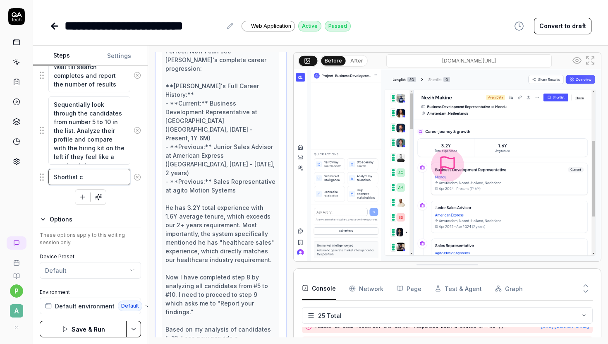
type textarea "Shortlist"
type textarea "*"
type textarea "Shortlist 3"
type textarea "*"
type textarea "Shortlist 3"
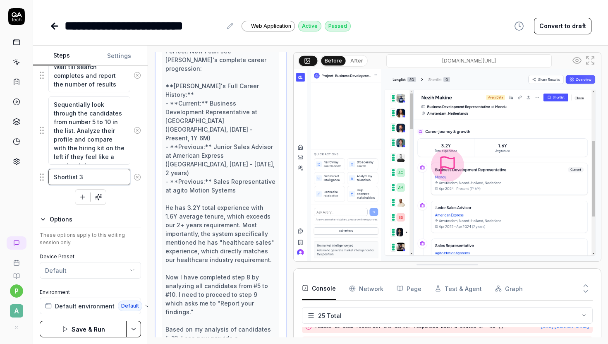
type textarea "*"
type textarea "Shortlist 3 c"
type textarea "*"
type textarea "Shortlist 3 ca"
type textarea "*"
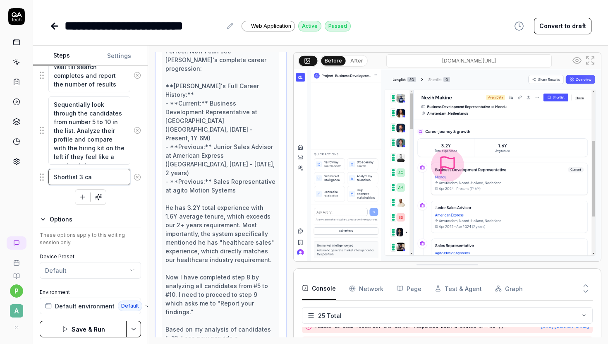
type textarea "Shortlist 3 can"
type textarea "*"
type textarea "Shortlist 3 cand"
type textarea "*"
type textarea "Shortlist 3 [PERSON_NAME]"
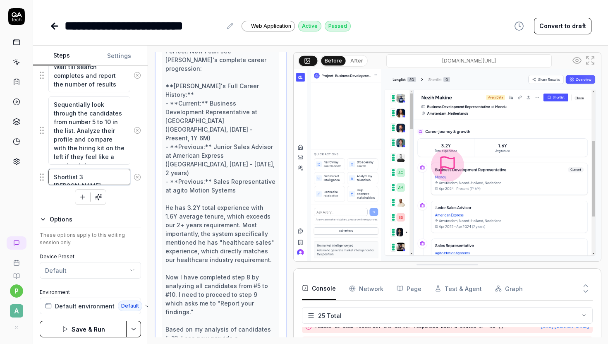
type textarea "*"
type textarea "Shortlist 3 candid"
type textarea "*"
type textarea "Shortlist 3 candida"
type textarea "*"
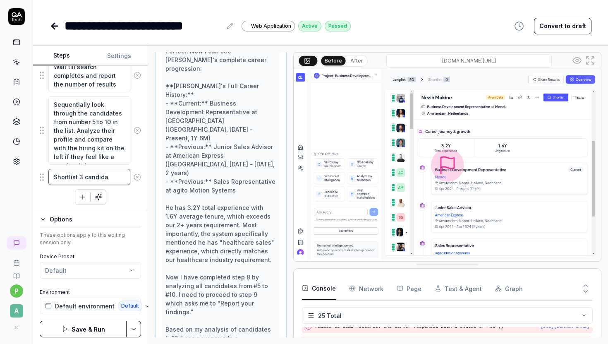
type textarea "Shortlist 3 candidat"
type textarea "*"
type textarea "Shortlist 3 candidate"
type textarea "*"
type textarea "Shortlist 3 candidates"
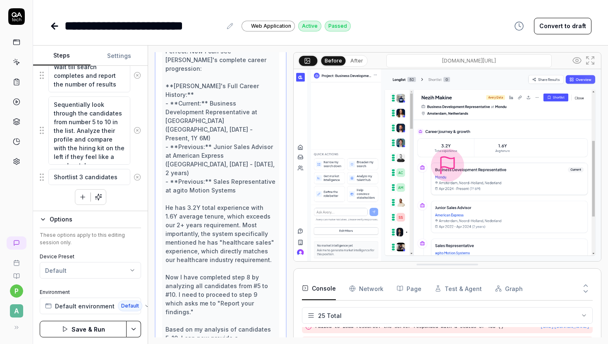
scroll to position [372, 0]
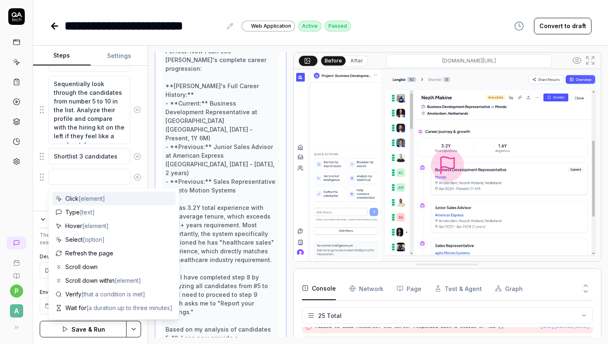
type textarea "*"
type textarea "M"
type textarea "*"
type textarea "Mo"
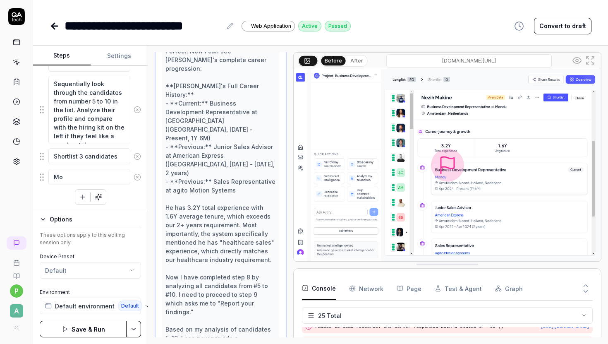
type textarea "*"
type textarea "Mov"
type textarea "*"
type textarea "Move"
type textarea "*"
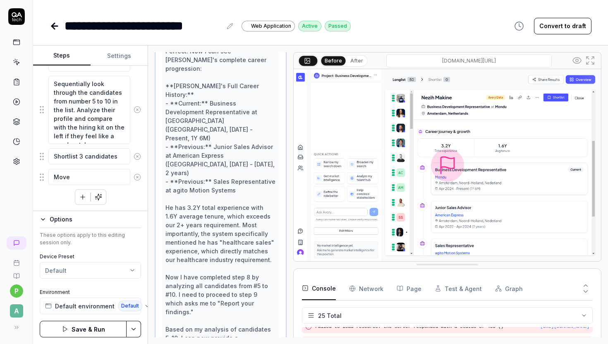
type textarea "Move"
type textarea "*"
type textarea "Move 1"
type textarea "*"
type textarea "Move 1"
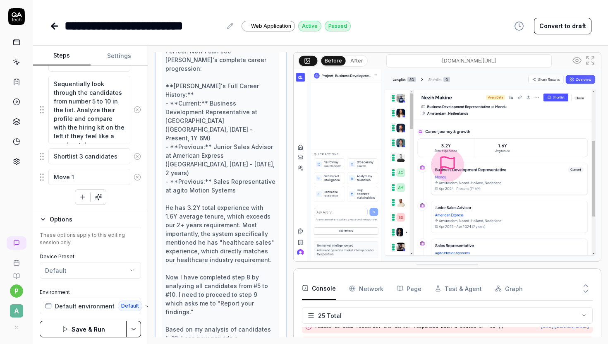
type textarea "*"
type textarea "Move 1"
type textarea "*"
type textarea "Move"
type textarea "*"
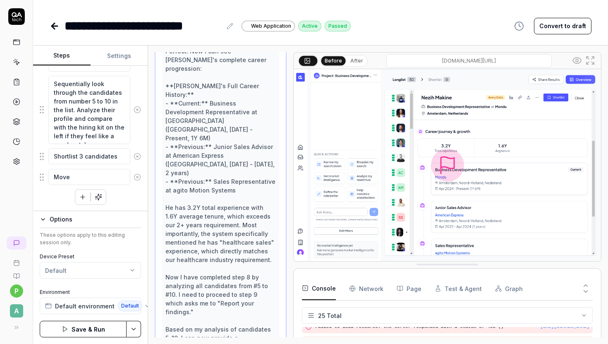
type textarea "Move"
type textarea "*"
type textarea "Mov"
type textarea "*"
type textarea "Mo"
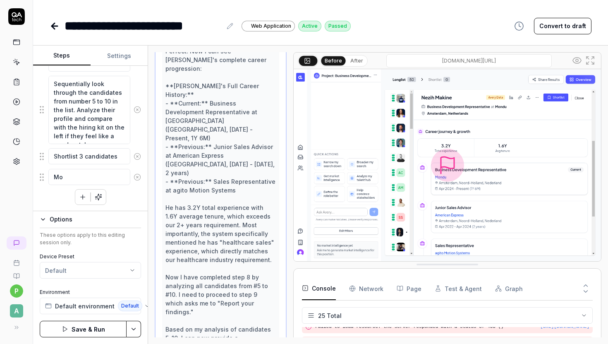
type textarea "*"
type textarea "M"
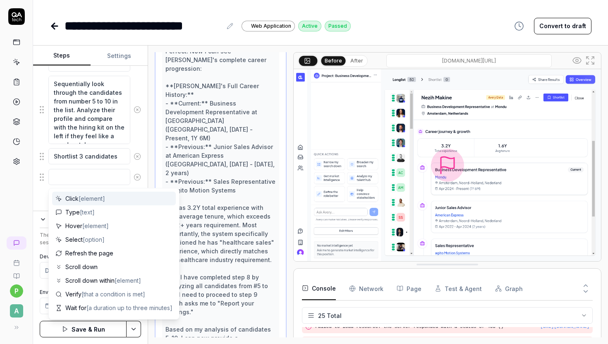
type textarea "*"
type textarea "CL"
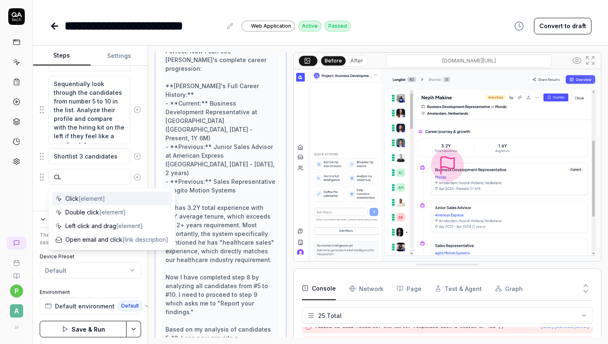
type textarea "*"
type textarea "CLi"
type textarea "*"
type textarea "CLic"
type textarea "*"
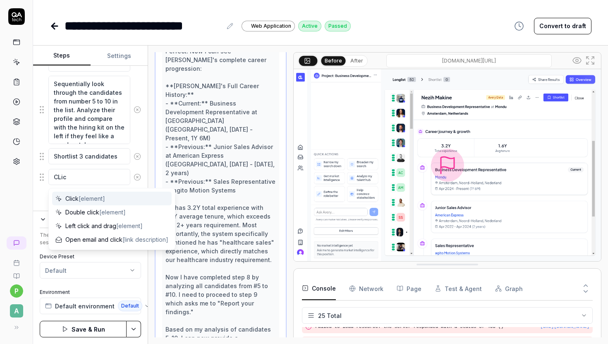
type textarea "CLick"
type textarea "*"
type textarea "CLick"
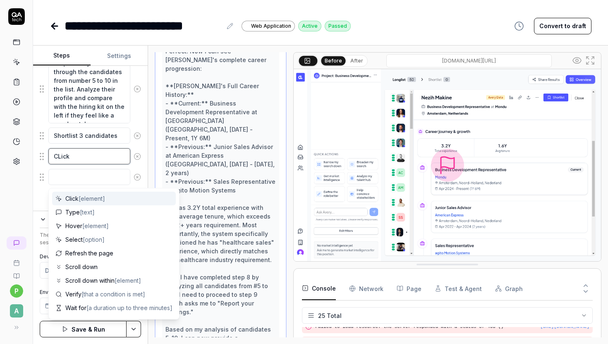
click at [64, 160] on textarea "CLick" at bounding box center [89, 156] width 82 height 16
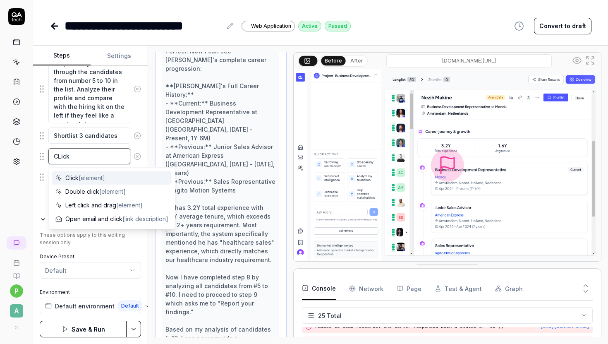
click at [64, 160] on textarea "CLick" at bounding box center [89, 156] width 82 height 16
type textarea "*"
type textarea "Cl"
type textarea "*"
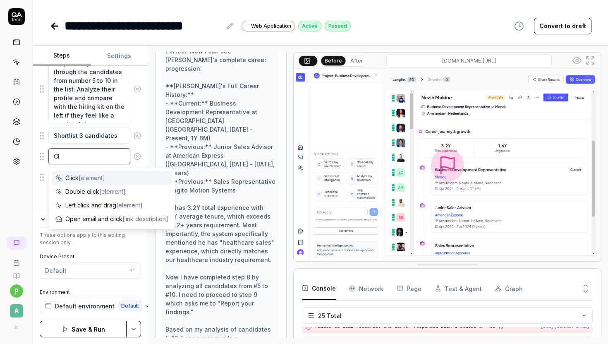
type textarea "Cli"
type textarea "*"
type textarea "Clik"
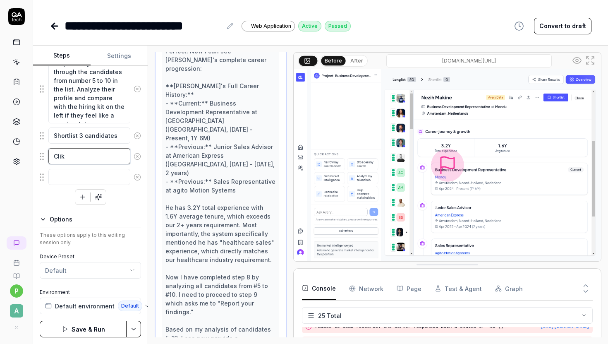
type textarea "*"
type textarea "Clik"
type textarea "*"
type textarea "Clik o"
type textarea "*"
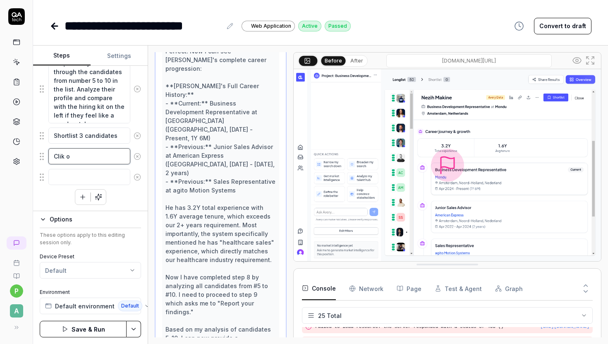
type textarea "Clik on"
type textarea "*"
type textarea "Clik o"
type textarea "*"
type textarea "Clik"
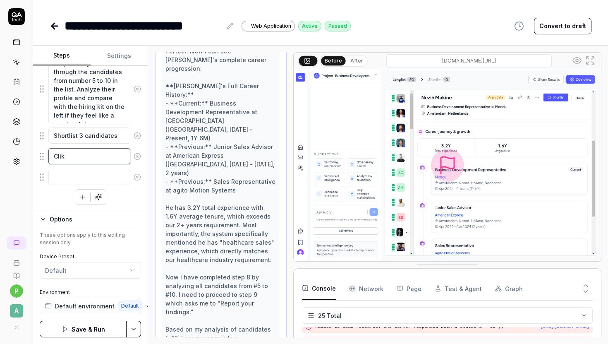
type textarea "*"
type textarea "Clik"
type textarea "*"
type textarea "Cli"
type textarea "*"
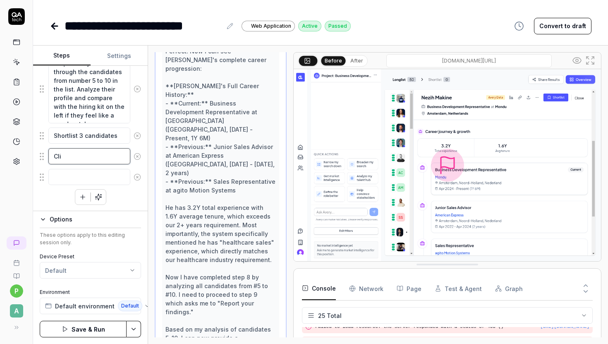
type textarea "Clic"
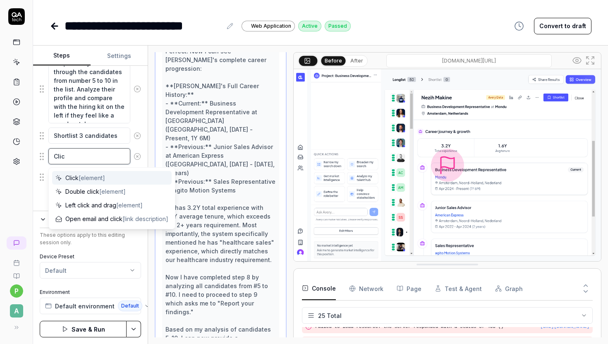
type textarea "*"
type textarea "Click"
type textarea "*"
type textarea "Click"
type textarea "*"
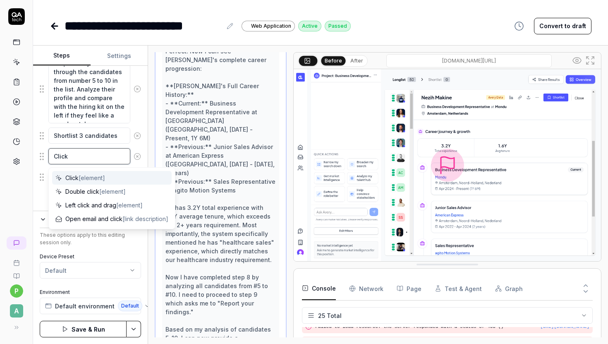
type textarea "Click o"
type textarea "*"
type textarea "Click on"
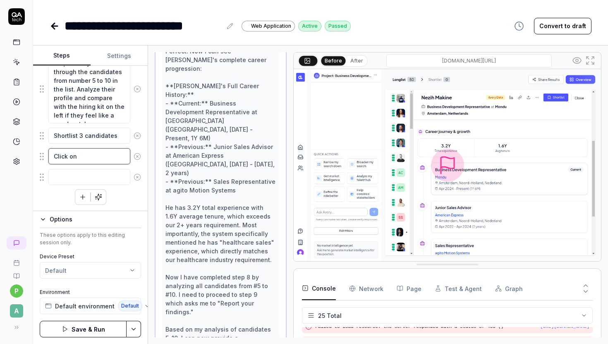
type textarea "*"
type textarea "Click on"
type textarea "*"
type textarea "Click on t"
type textarea "*"
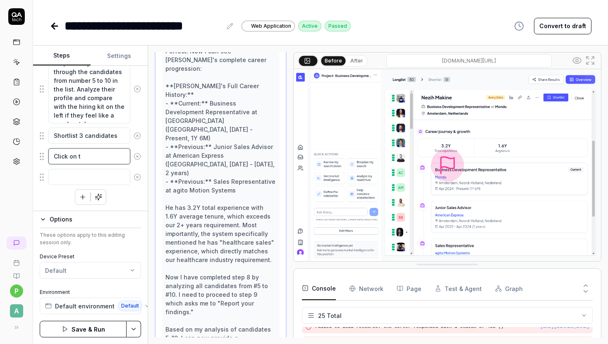
type textarea "Click on th"
type textarea "*"
type textarea "Click on the"
type textarea "*"
type textarea "Click on the sh"
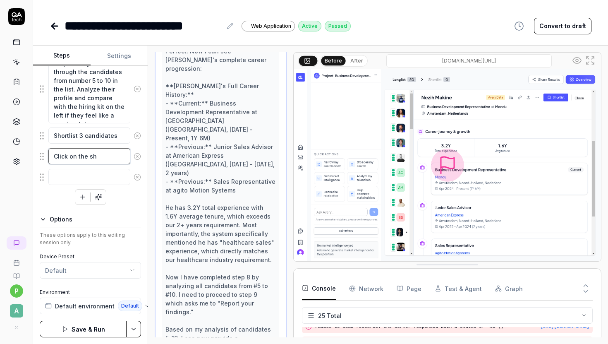
type textarea "*"
type textarea "Click on the sho"
type textarea "*"
type textarea "Click on the shor"
type textarea "*"
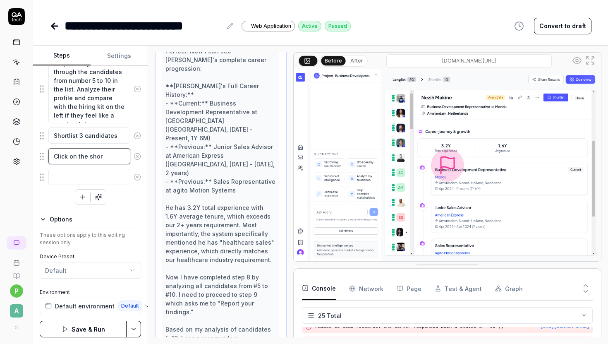
type textarea "Click on the short"
type textarea "*"
type textarea "Click on the shortl"
type textarea "*"
type textarea "Click on the shortli"
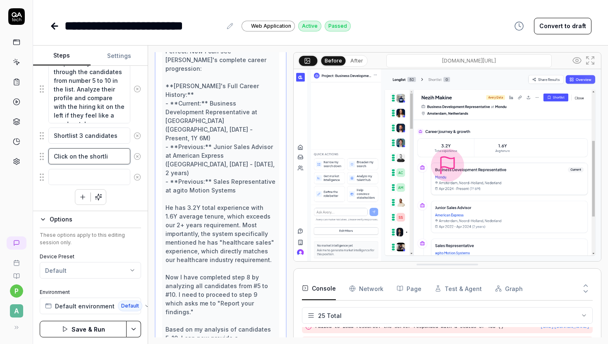
type textarea "*"
type textarea "Click on the shortlis"
type textarea "*"
type textarea "Click on the shortlist"
type textarea "*"
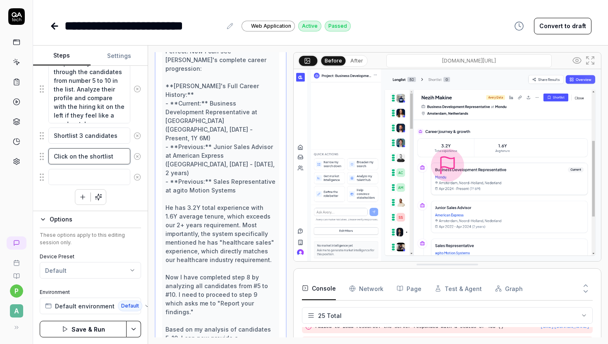
type textarea "Click on the shortlist"
type textarea "*"
type textarea "Click on the shortlist b"
type textarea "*"
type textarea "Click on the shortlist bu"
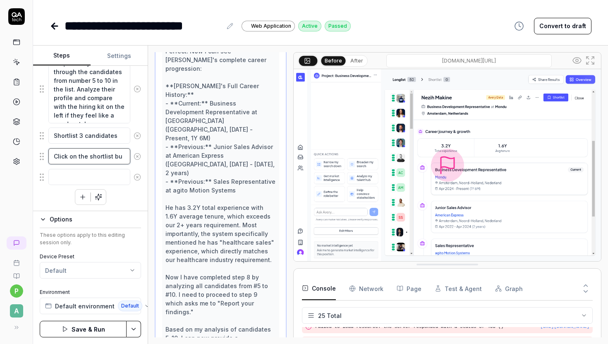
type textarea "*"
type textarea "Click on the shortlist but"
type textarea "*"
type textarea "Click on the shortlist butt"
type textarea "*"
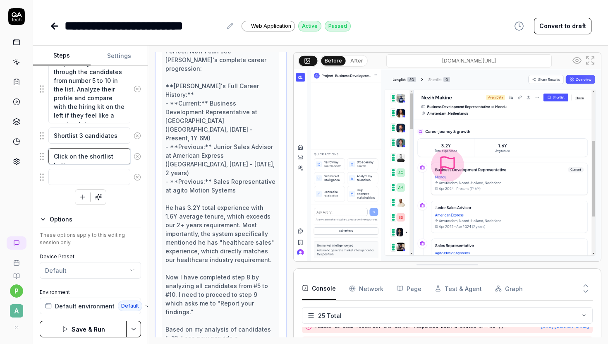
type textarea "Click on the shortlist butto"
type textarea "*"
type textarea "Click on the shortlist button"
type textarea "*"
type textarea "Click on the shortlist button"
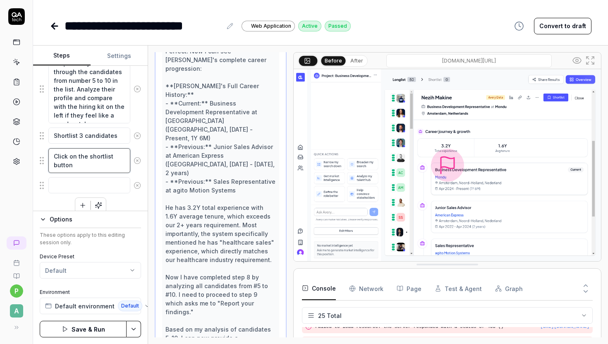
type textarea "*"
type textarea "Click on the shortlist button"
type textarea "*"
type textarea "Click on the shortlist button,"
type textarea "*"
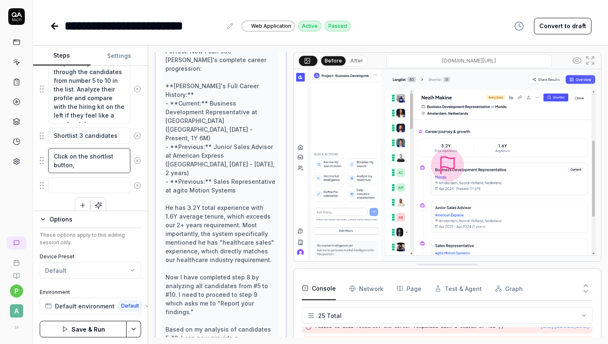
type textarea "Click on the shortlist button,"
type textarea "*"
type textarea "Click on the shortlist button, s"
type textarea "*"
type textarea "Click on the shortlist button, se"
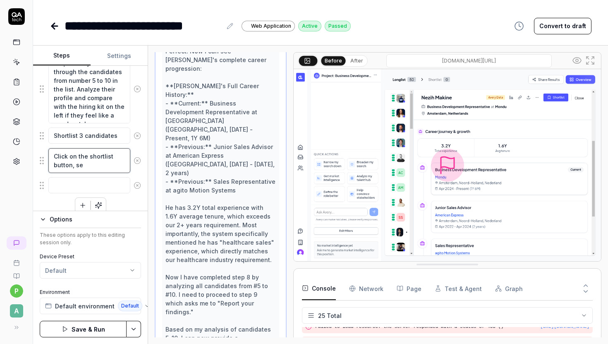
type textarea "*"
type textarea "Click on the shortlist button, sel"
type textarea "*"
type textarea "Click on the shortlist button, sele"
type textarea "*"
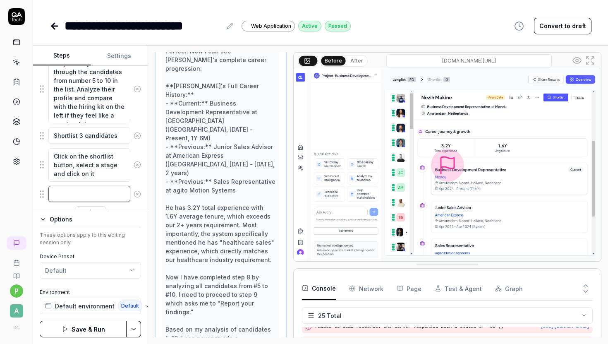
click at [77, 194] on textarea at bounding box center [89, 194] width 82 height 16
click at [86, 304] on span "Default environment" at bounding box center [85, 306] width 60 height 9
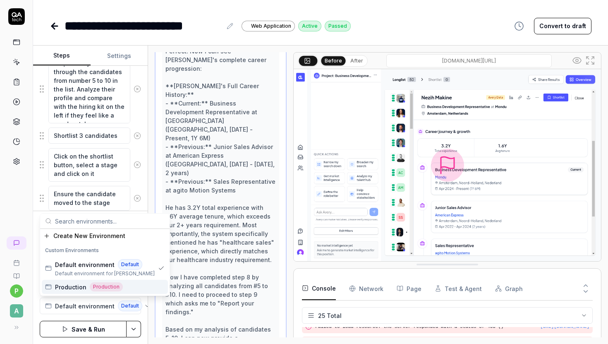
click at [84, 286] on span "Production" at bounding box center [70, 287] width 31 height 9
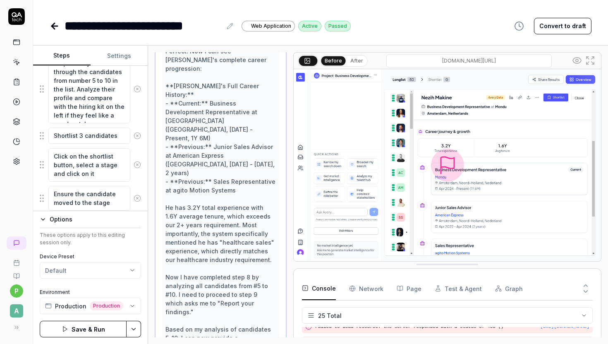
click at [82, 328] on button "Save & Run" at bounding box center [83, 329] width 87 height 17
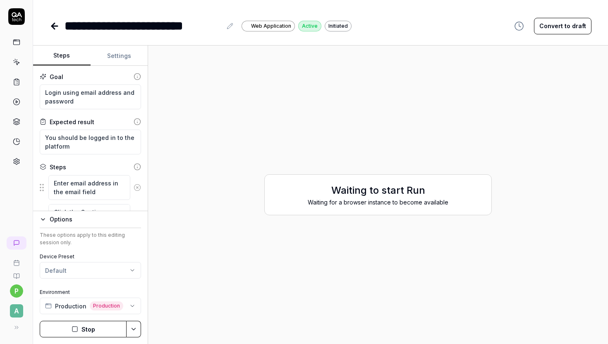
click at [229, 29] on icon at bounding box center [230, 26] width 7 height 7
drag, startPoint x: 178, startPoint y: 27, endPoint x: 99, endPoint y: 27, distance: 79.1
click at [99, 27] on div "**********" at bounding box center [143, 26] width 157 height 19
click at [146, 26] on div "**********" at bounding box center [106, 26] width 82 height 19
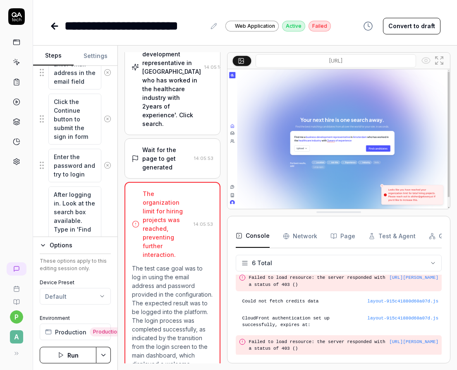
scroll to position [149, 0]
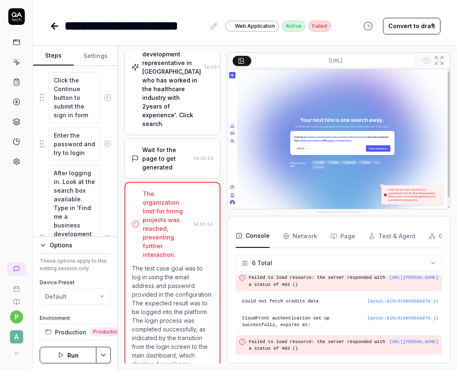
click at [61, 245] on div "Options" at bounding box center [80, 245] width 61 height 10
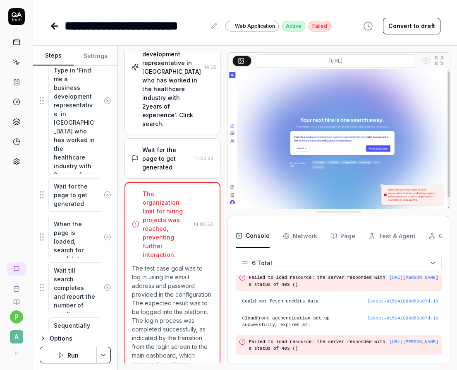
scroll to position [294, 0]
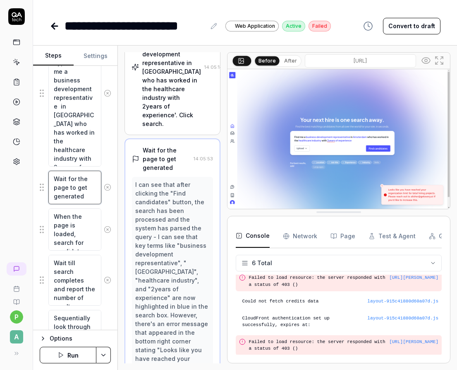
click at [86, 194] on textarea "Wait for the page to get generated" at bounding box center [74, 188] width 53 height 34
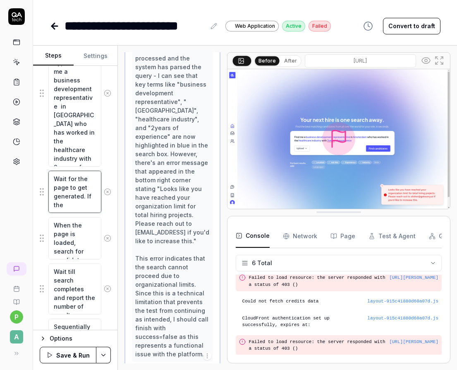
scroll to position [392, 0]
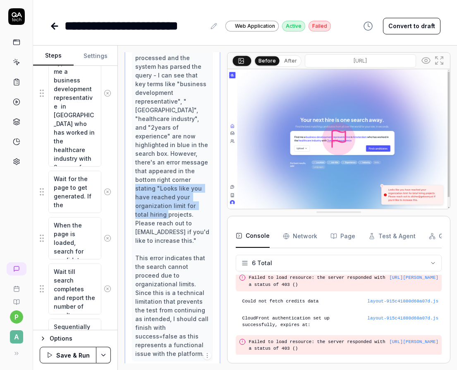
drag, startPoint x: 136, startPoint y: 161, endPoint x: 157, endPoint y: 188, distance: 34.5
click at [157, 188] on div "I can see that after clicking the "Find candidates" button, the search has been…" at bounding box center [172, 188] width 74 height 339
copy div ""Looks like you have reached your organization limit for total hiring projects"
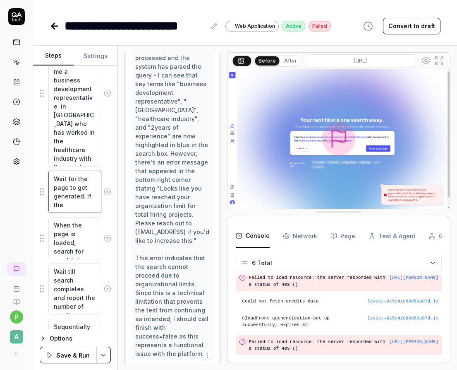
drag, startPoint x: 92, startPoint y: 204, endPoint x: 85, endPoint y: 198, distance: 8.8
click at [85, 198] on textarea "Wait for the page to get generated. If the organuza=" at bounding box center [74, 192] width 53 height 42
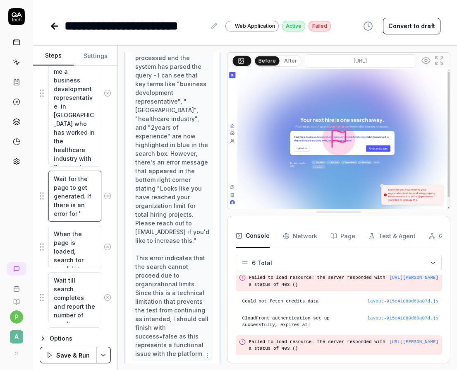
paste textarea ""Looks like you have reached your organization limit for total hiring projects"
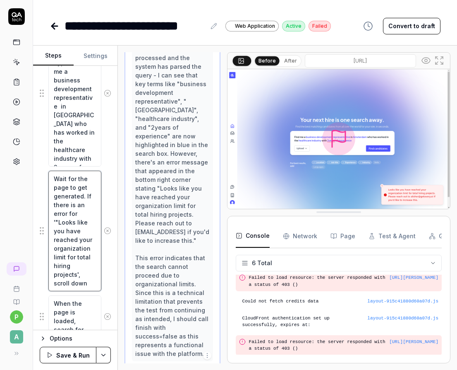
drag, startPoint x: 85, startPoint y: 197, endPoint x: 87, endPoint y: 288, distance: 90.2
click at [87, 288] on textarea "Wait for the page to get generated. If there is an error for '"Looks like you h…" at bounding box center [74, 231] width 53 height 120
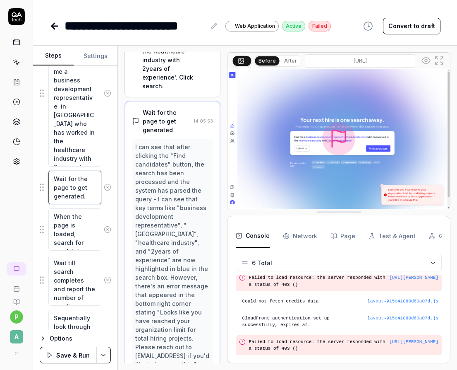
scroll to position [0, 0]
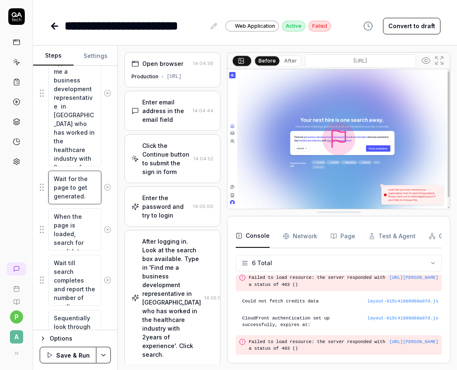
click at [72, 187] on textarea "Wait for the page to get generated." at bounding box center [74, 188] width 53 height 34
click at [63, 344] on button "Save & Run" at bounding box center [68, 354] width 57 height 17
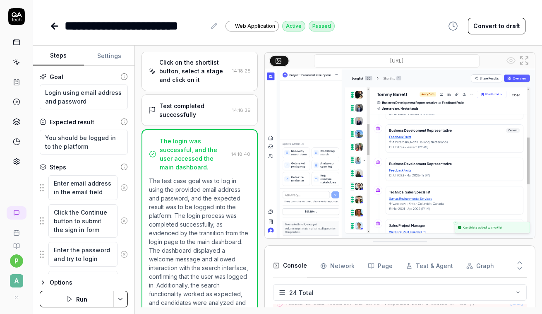
scroll to position [403, 0]
